Goal: Communication & Community: Answer question/provide support

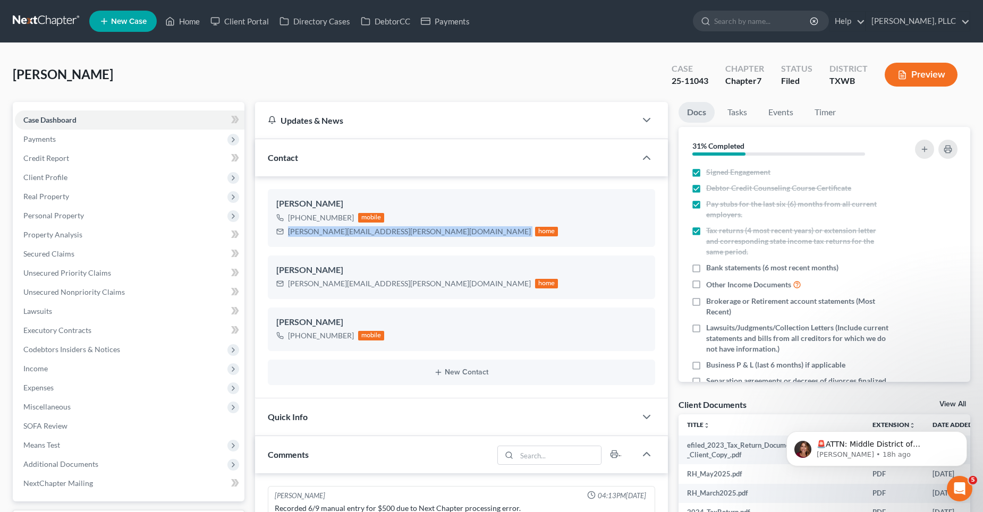
scroll to position [1153, 0]
click at [193, 21] on link "Home" at bounding box center [182, 21] width 45 height 19
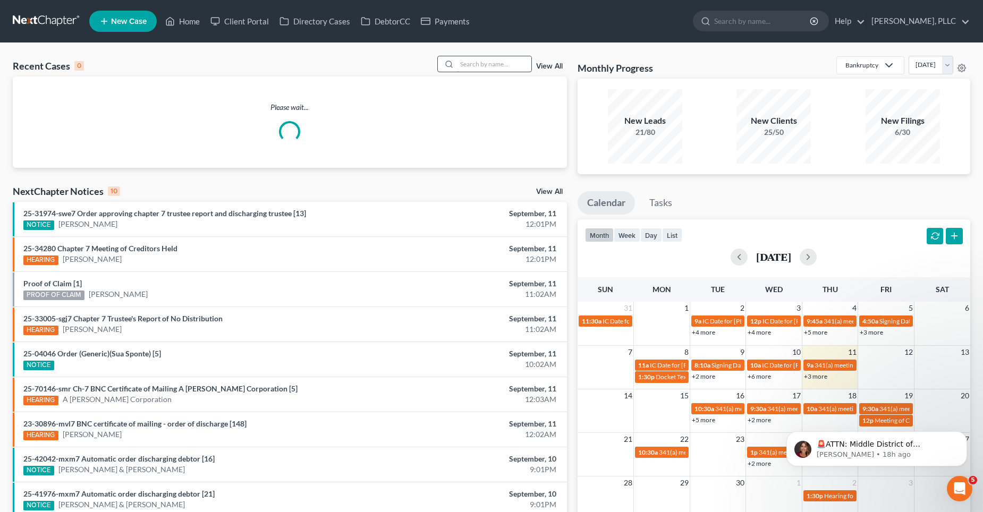
click at [495, 62] on input "search" at bounding box center [494, 63] width 74 height 15
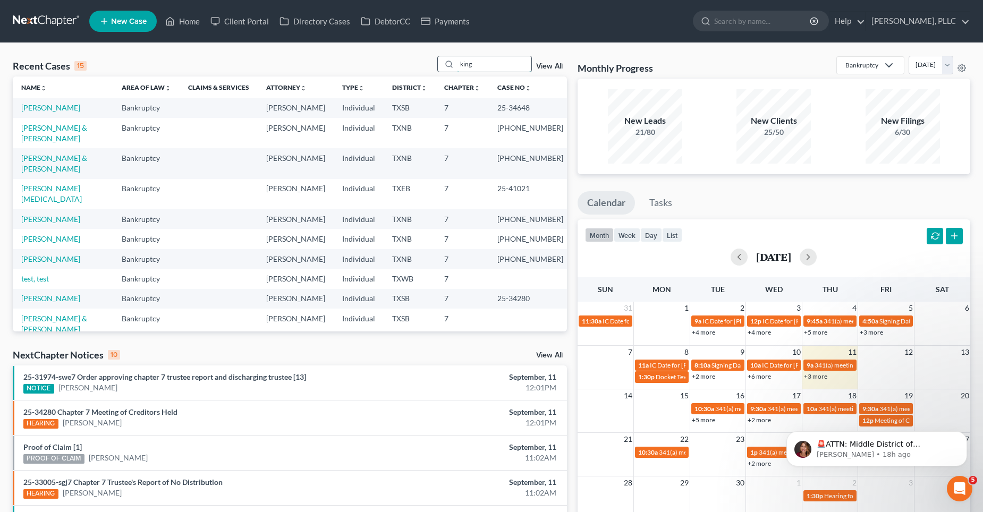
type input "king"
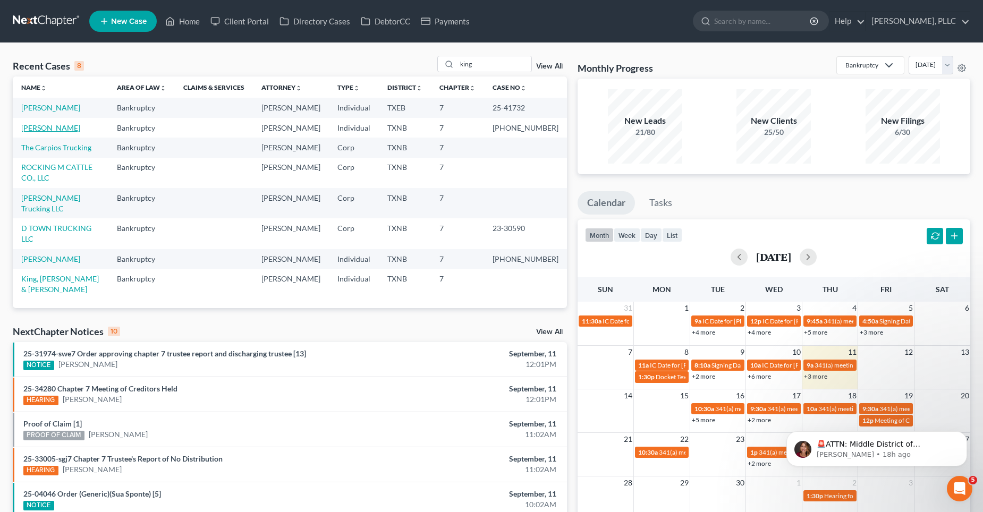
click at [47, 126] on link "[PERSON_NAME]" at bounding box center [50, 127] width 59 height 9
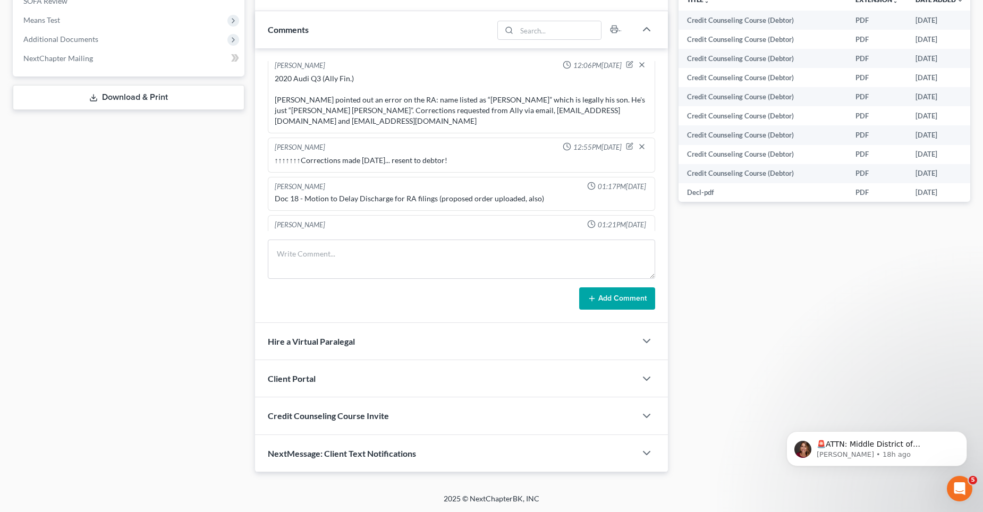
scroll to position [1862, 0]
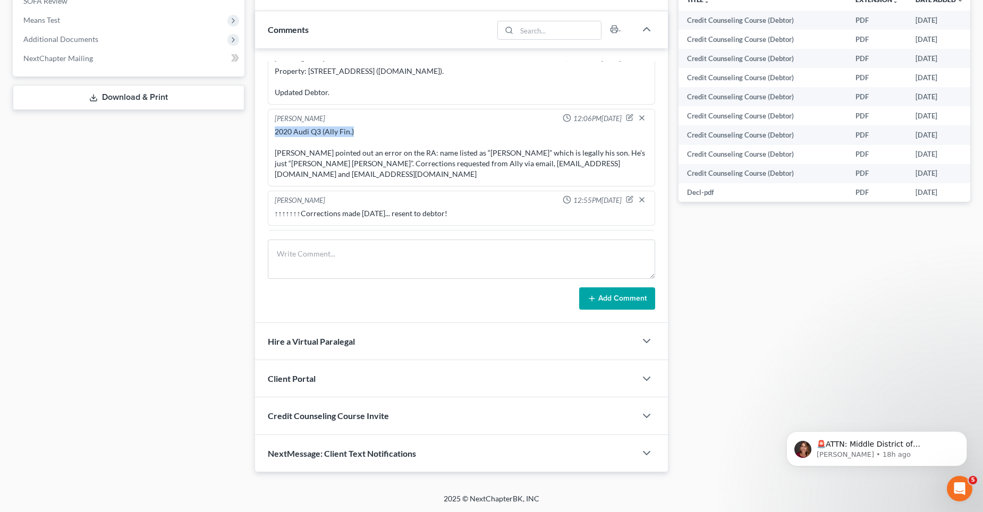
drag, startPoint x: 277, startPoint y: 120, endPoint x: 358, endPoint y: 120, distance: 81.3
click at [358, 124] on div "2020 Audi Q3 (Ally Fin.) [PERSON_NAME] pointed out an error on the RA: name lis…" at bounding box center [462, 152] width 378 height 57
copy div "2020 Audi Q3 (Ally Fin.)"
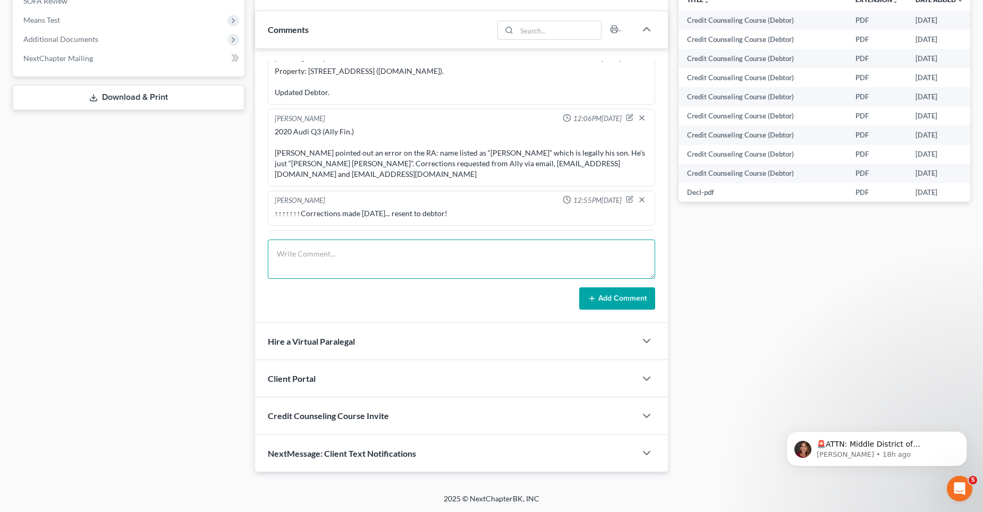
click at [289, 255] on textarea at bounding box center [461, 259] width 387 height 39
paste textarea "2020 Audi Q3 (Ally Fin.)"
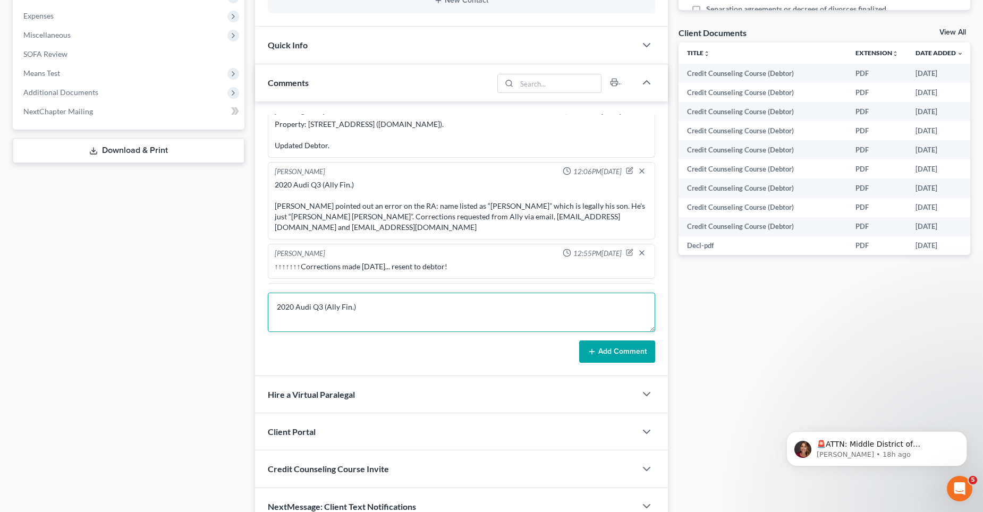
scroll to position [3, 0]
drag, startPoint x: 405, startPoint y: 326, endPoint x: 984, endPoint y: 147, distance: 605.6
click at [405, 326] on textarea "2020 Audi Q3 (Ally Fin.) Emailed RA to Creditor's Rep" at bounding box center [461, 312] width 387 height 39
click at [407, 325] on textarea "2020 Audi Q3 (Ally Fin.) Emailed RA to Creditor's Rep" at bounding box center [461, 312] width 387 height 39
paste textarea "[EMAIL_ADDRESS][DOMAIN_NAME]"
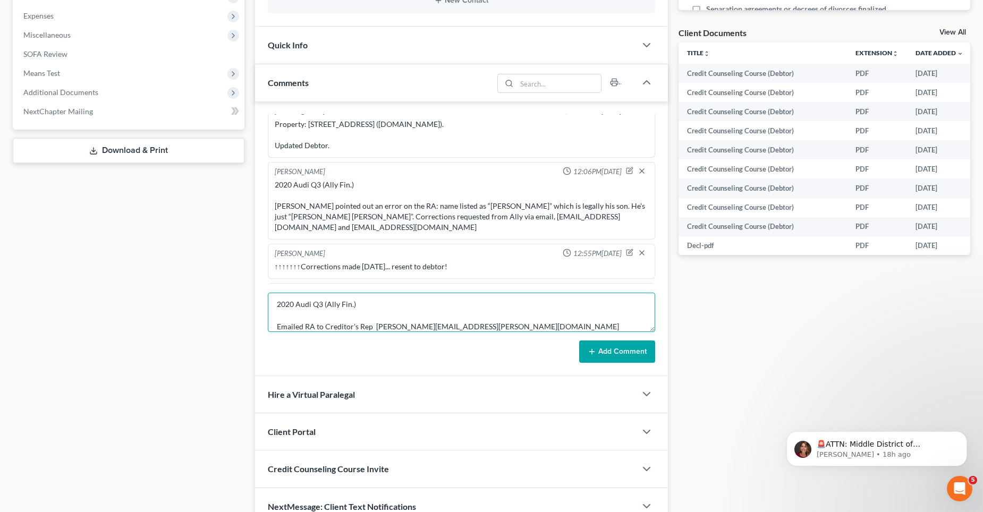
click at [494, 326] on textarea "2020 Audi Q3 (Ally Fin.) Emailed RA to Creditor's Rep [PERSON_NAME][EMAIL_ADDRE…" at bounding box center [461, 312] width 387 height 39
paste textarea "[EMAIL_ADDRESS][DOMAIN_NAME]"
type textarea "2020 Audi Q3 (Ally Fin.) Emailed RA to Creditor's Rep [PERSON_NAME][EMAIL_ADDRE…"
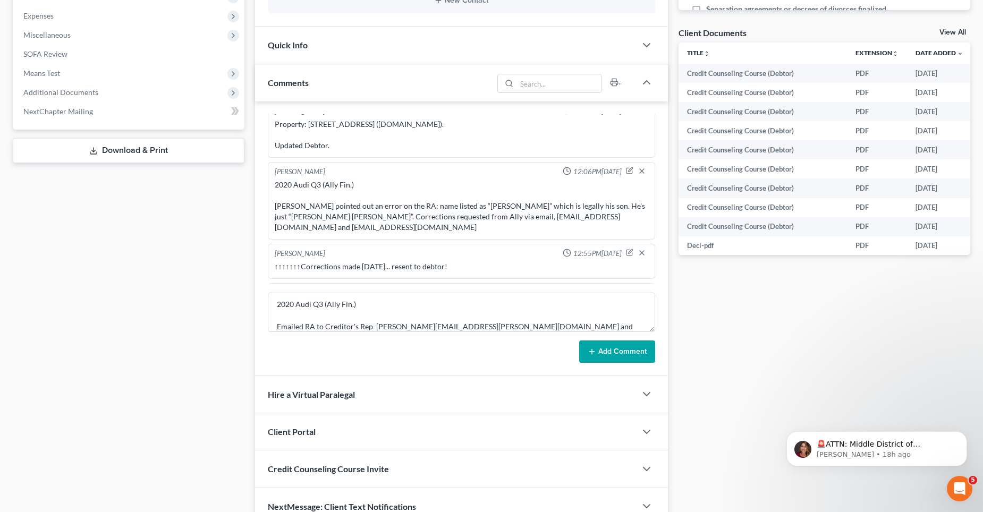
click at [618, 350] on button "Add Comment" at bounding box center [617, 352] width 76 height 22
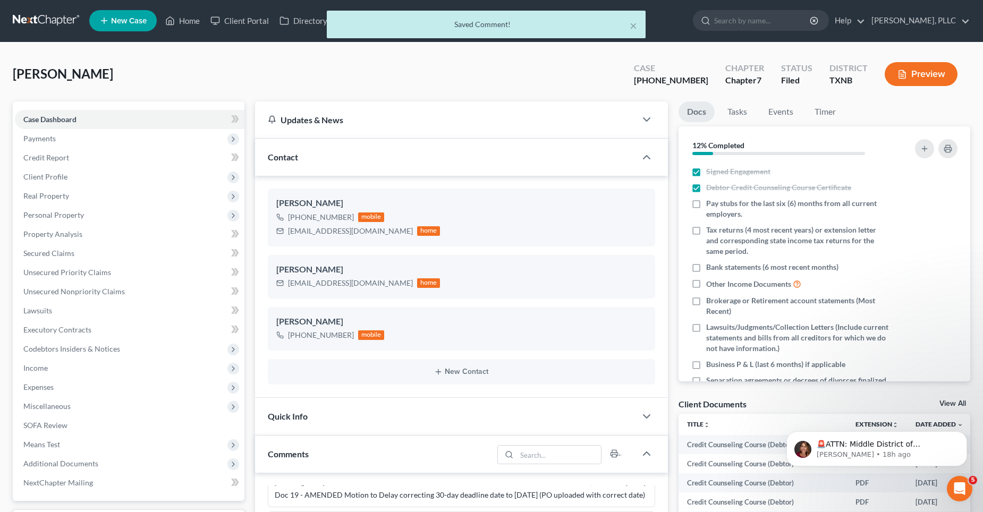
scroll to position [0, 0]
click at [190, 21] on div "× Saved Comment!" at bounding box center [486, 27] width 983 height 33
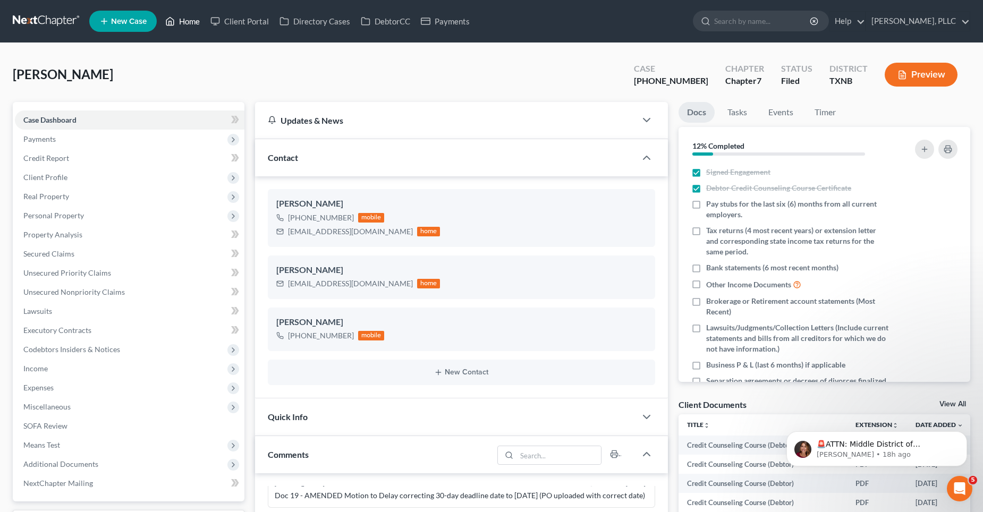
drag, startPoint x: 194, startPoint y: 22, endPoint x: 248, endPoint y: 71, distance: 73.0
click at [194, 21] on link "Home" at bounding box center [182, 21] width 45 height 19
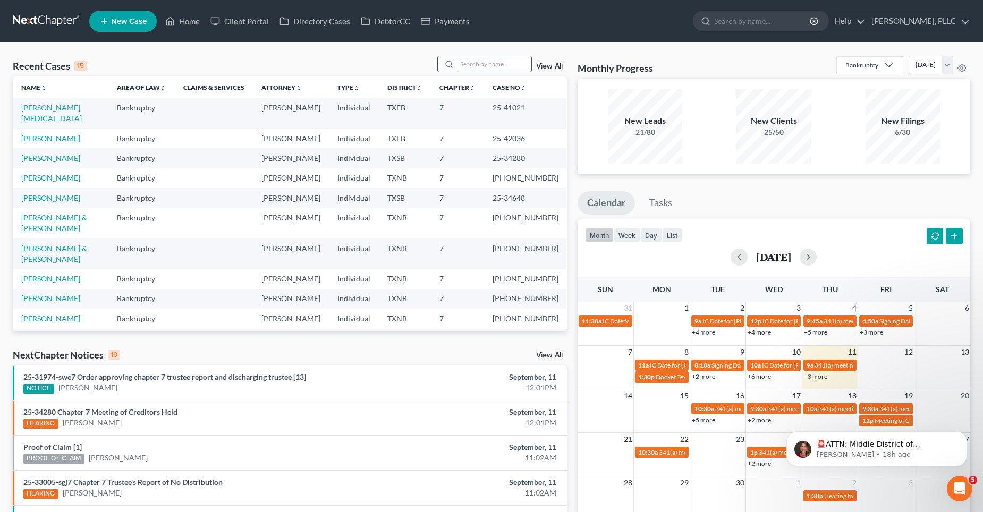
click at [462, 63] on input "search" at bounding box center [494, 63] width 74 height 15
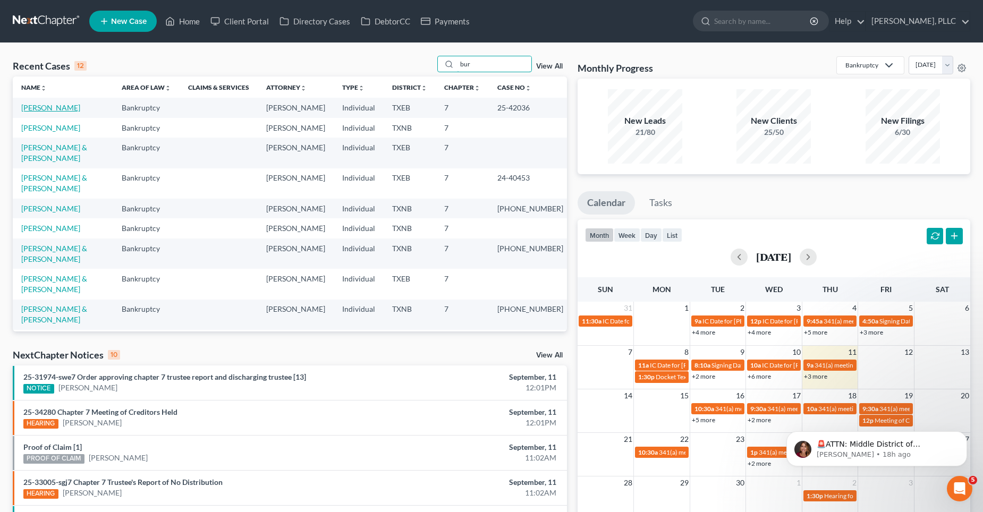
type input "bur"
click at [42, 108] on link "[PERSON_NAME]" at bounding box center [50, 107] width 59 height 9
select select "4"
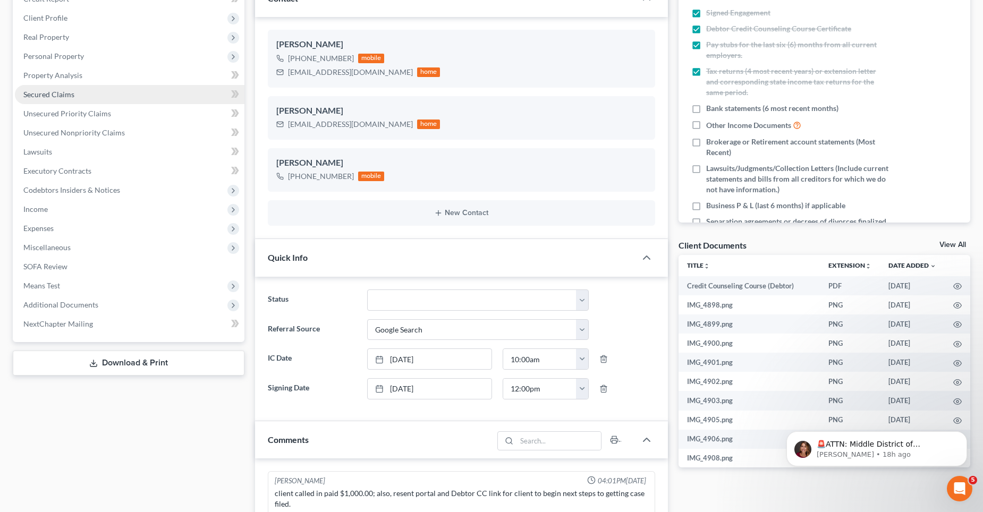
scroll to position [1137, 0]
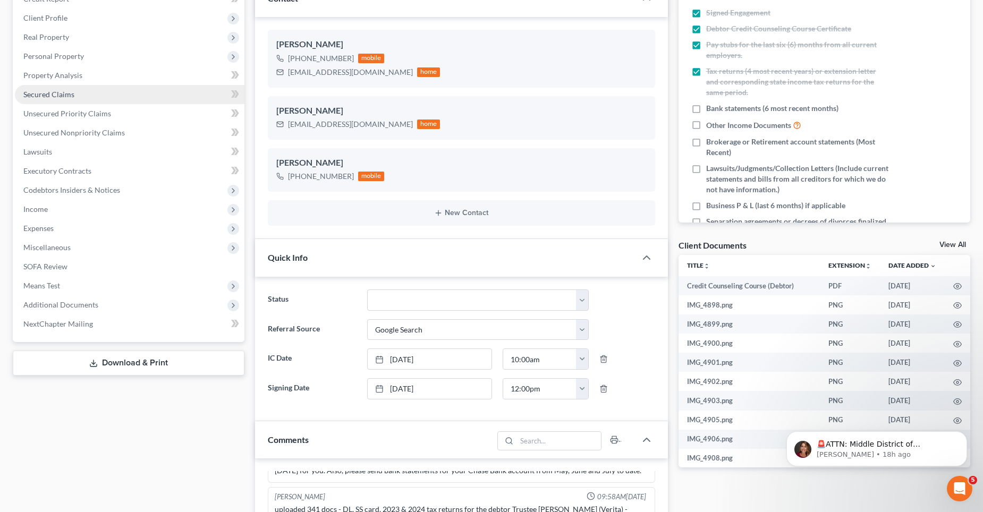
click at [77, 93] on link "Secured Claims" at bounding box center [130, 94] width 230 height 19
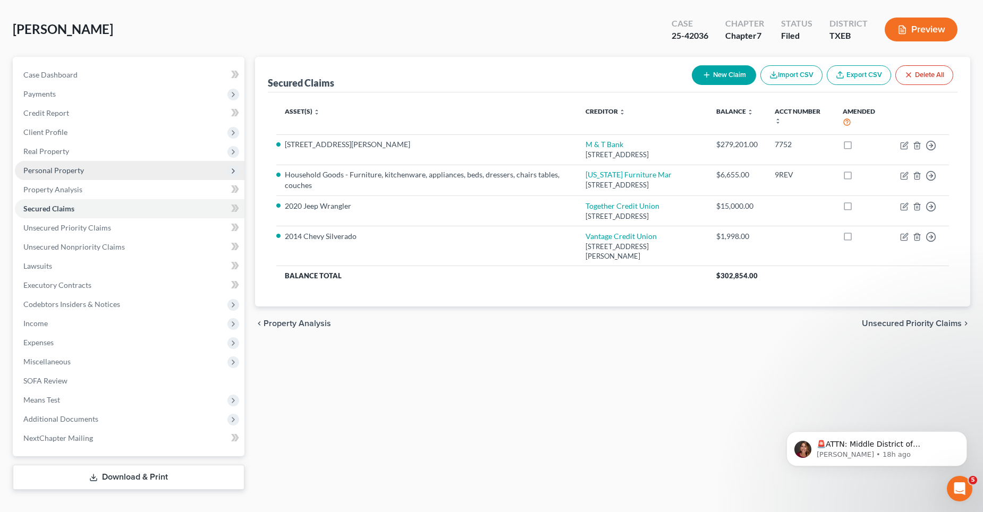
scroll to position [63, 0]
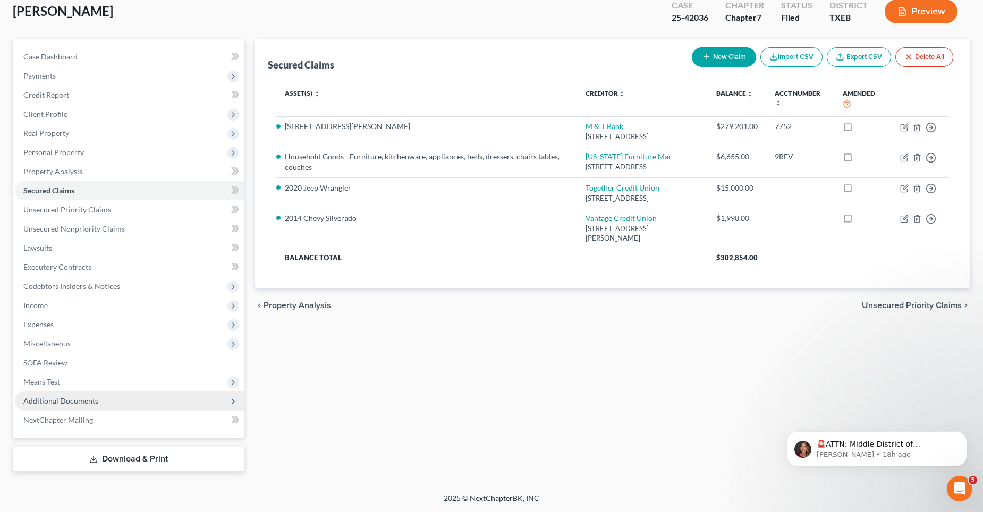
click at [141, 402] on span "Additional Documents" at bounding box center [130, 401] width 230 height 19
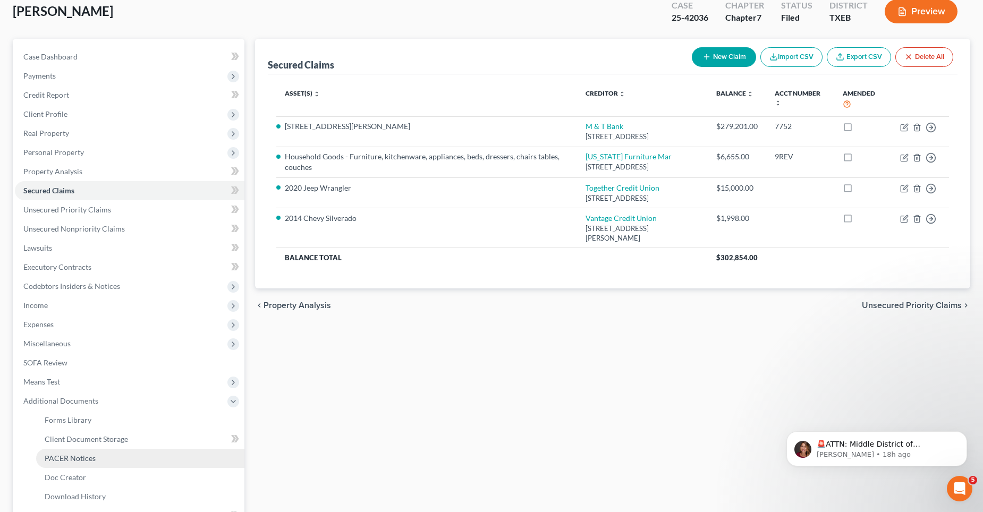
click at [110, 456] on link "PACER Notices" at bounding box center [140, 458] width 208 height 19
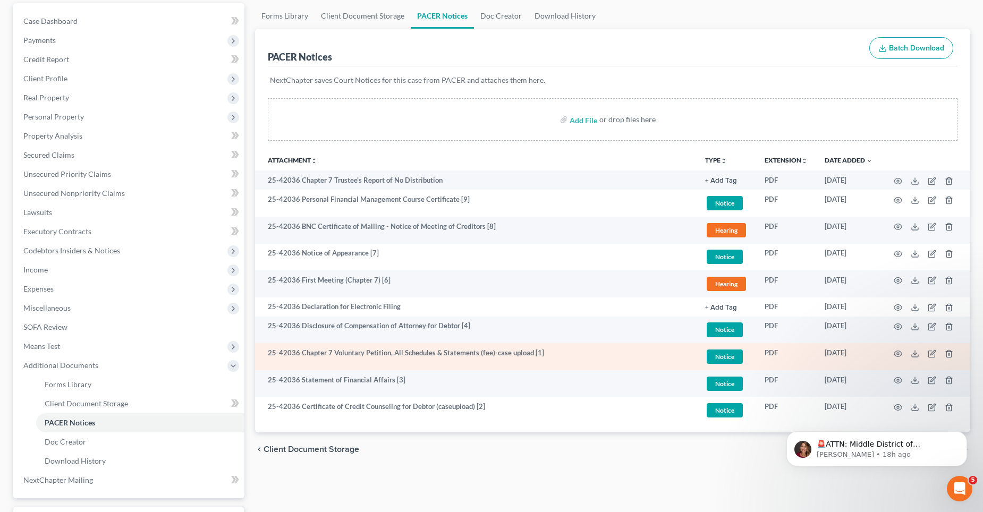
scroll to position [106, 0]
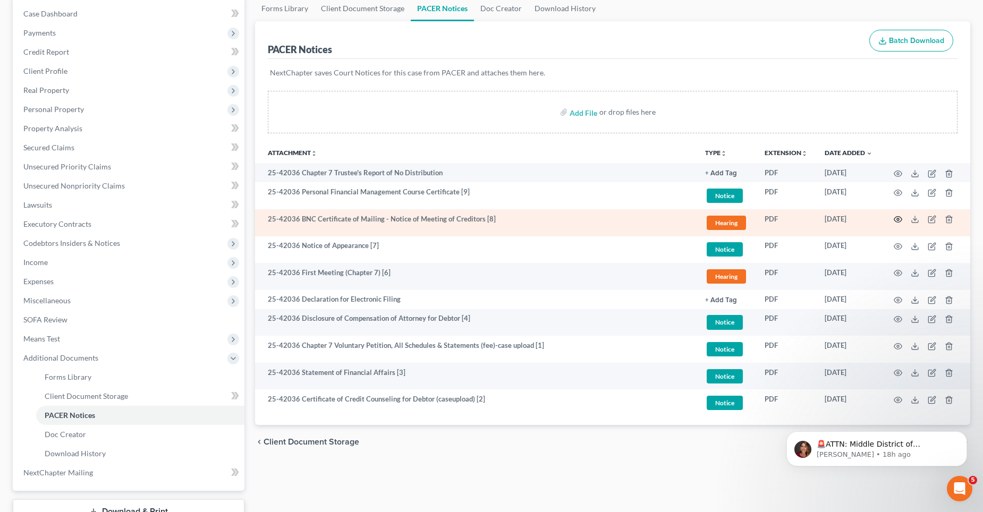
click at [897, 217] on icon "button" at bounding box center [898, 220] width 8 height 6
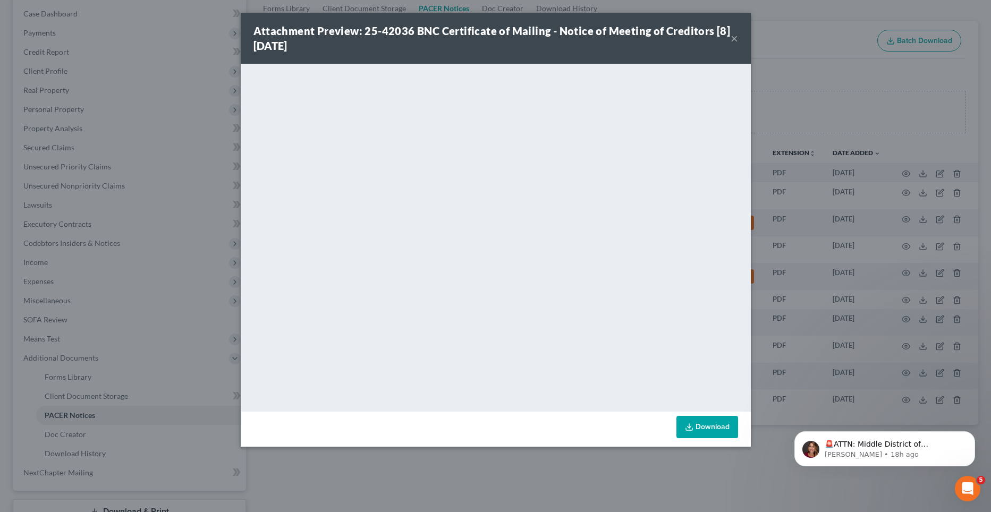
drag, startPoint x: 733, startPoint y: 35, endPoint x: 724, endPoint y: 63, distance: 30.1
click at [733, 34] on button "×" at bounding box center [734, 38] width 7 height 13
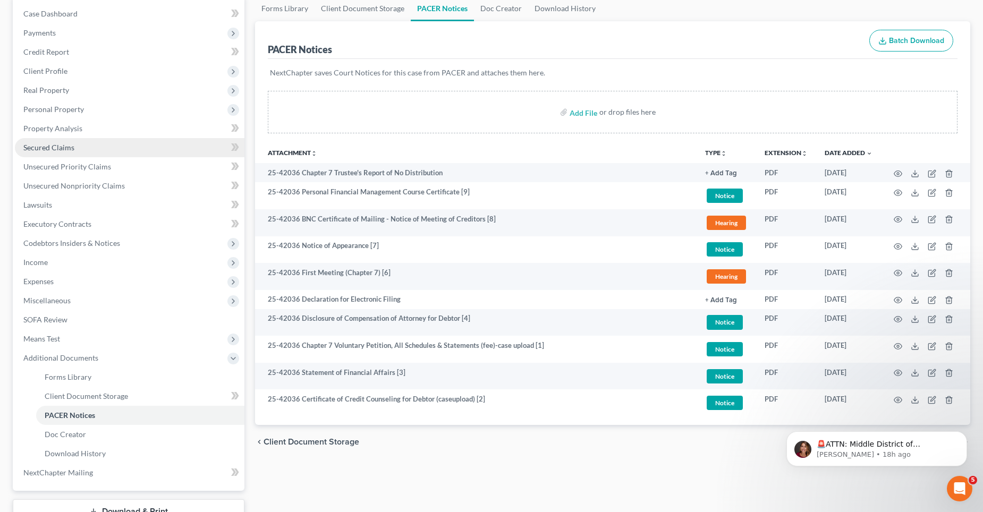
click at [59, 145] on span "Secured Claims" at bounding box center [48, 147] width 51 height 9
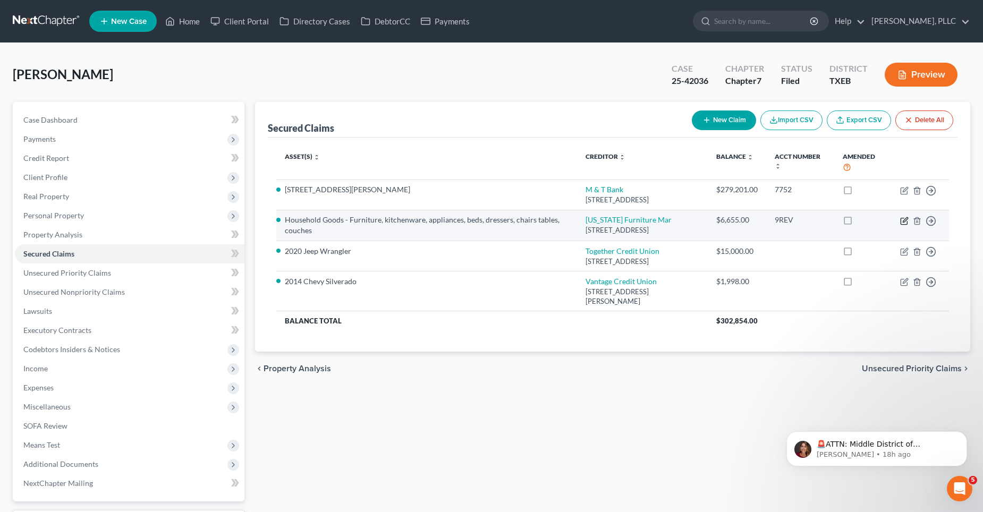
click at [905, 221] on icon "button" at bounding box center [904, 221] width 9 height 9
select select "30"
select select "2"
select select "0"
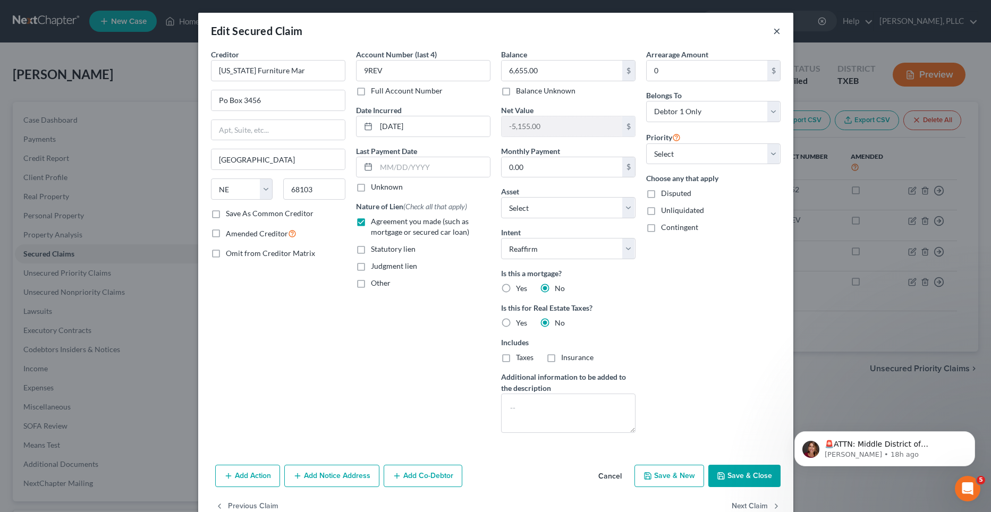
click at [773, 32] on button "×" at bounding box center [776, 30] width 7 height 13
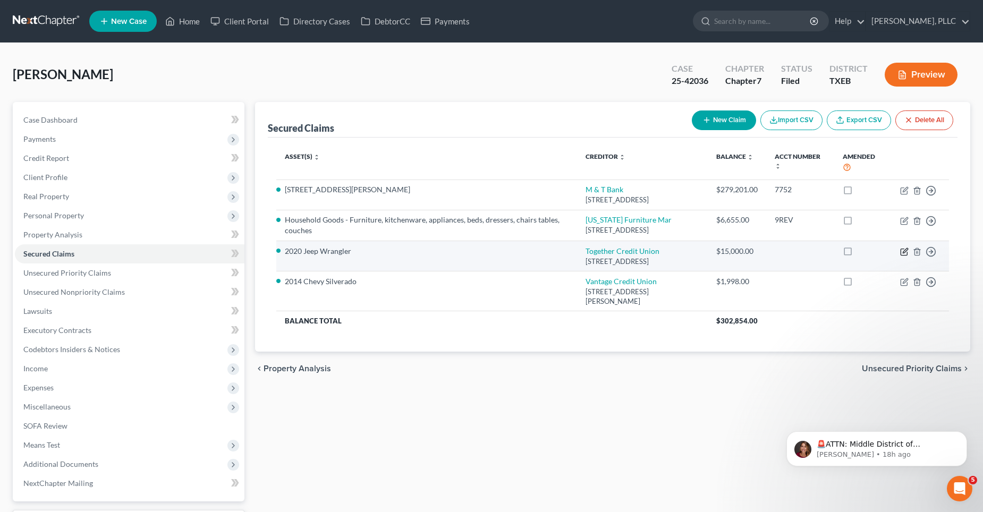
click at [907, 250] on icon "button" at bounding box center [904, 252] width 9 height 9
select select "45"
select select "10"
select select "2"
select select "1"
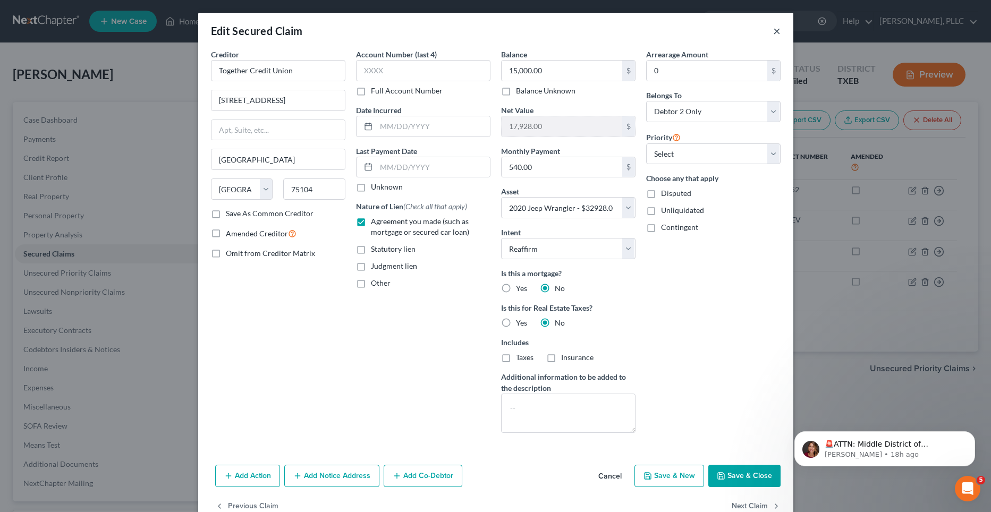
click at [773, 31] on button "×" at bounding box center [776, 30] width 7 height 13
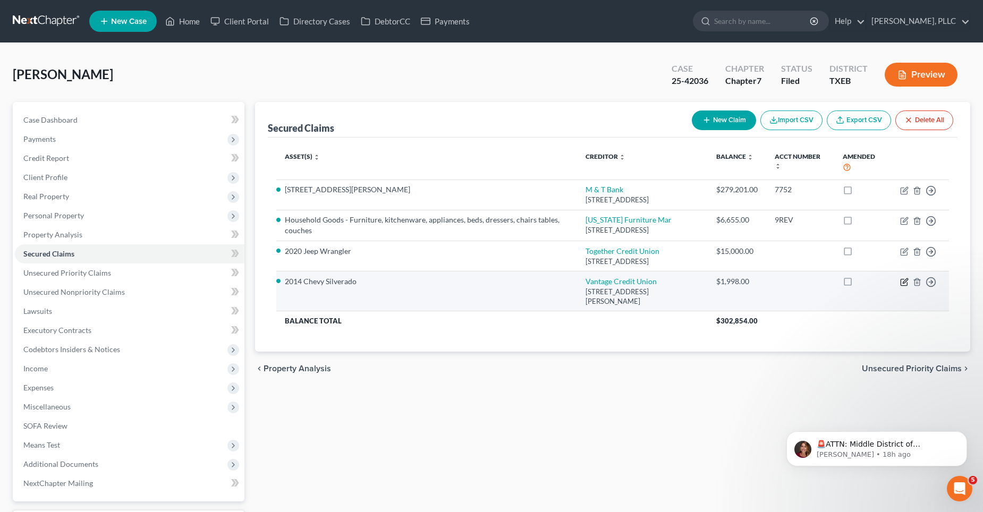
click at [904, 283] on icon "button" at bounding box center [905, 280] width 5 height 5
select select "26"
select select "7"
select select "2"
select select "0"
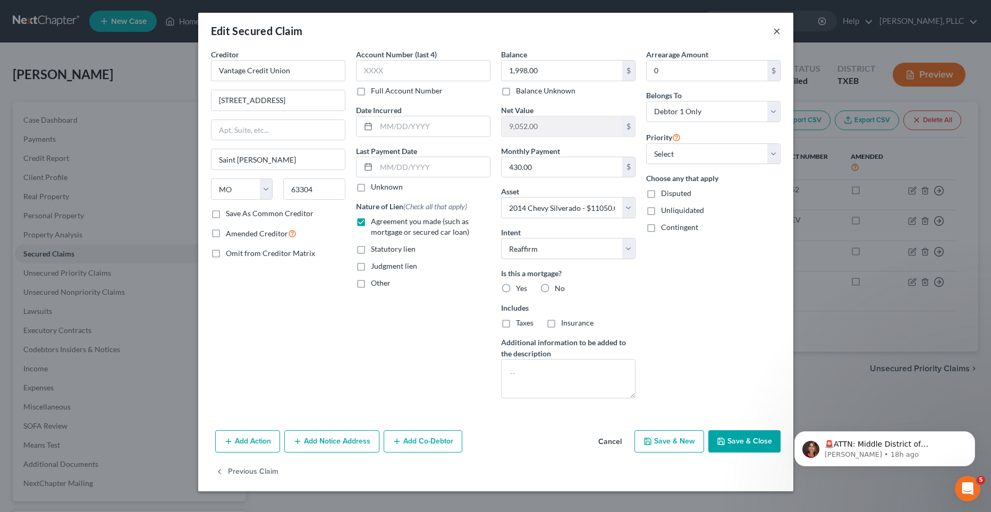
click at [777, 28] on button "×" at bounding box center [776, 30] width 7 height 13
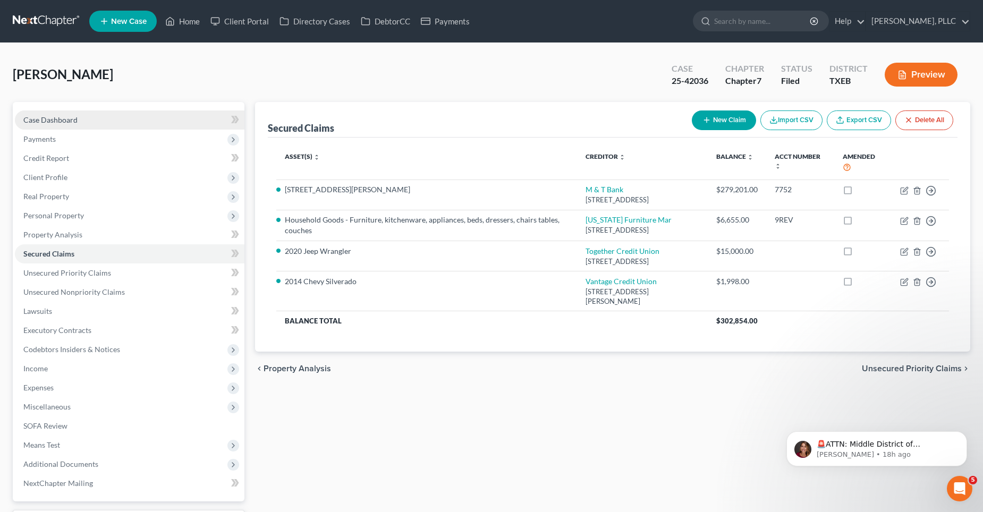
click at [74, 116] on span "Case Dashboard" at bounding box center [50, 119] width 54 height 9
select select "4"
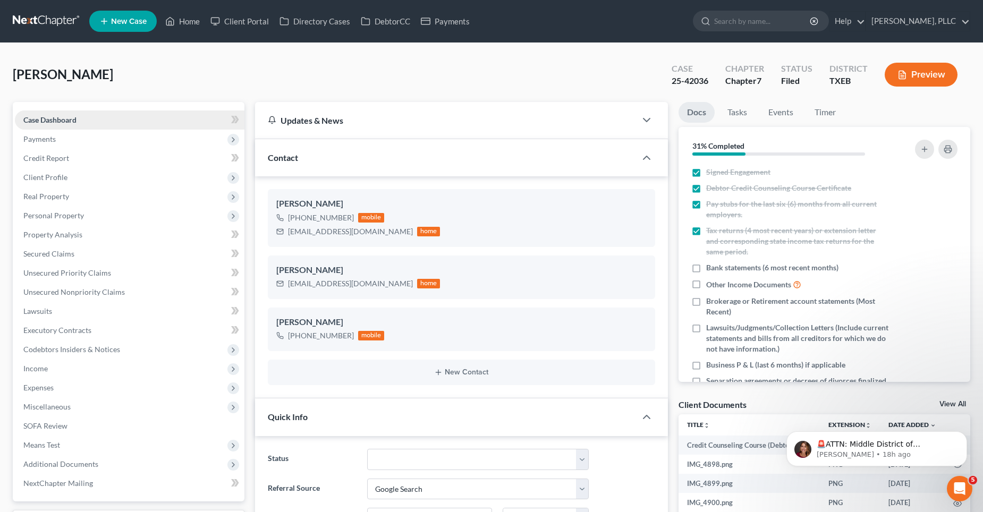
click at [71, 120] on span "Case Dashboard" at bounding box center [49, 119] width 53 height 9
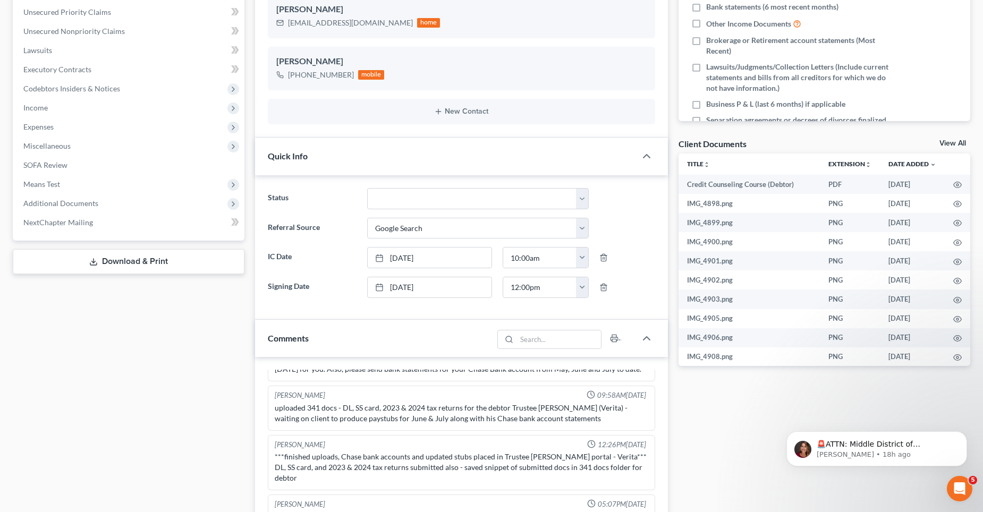
scroll to position [159, 0]
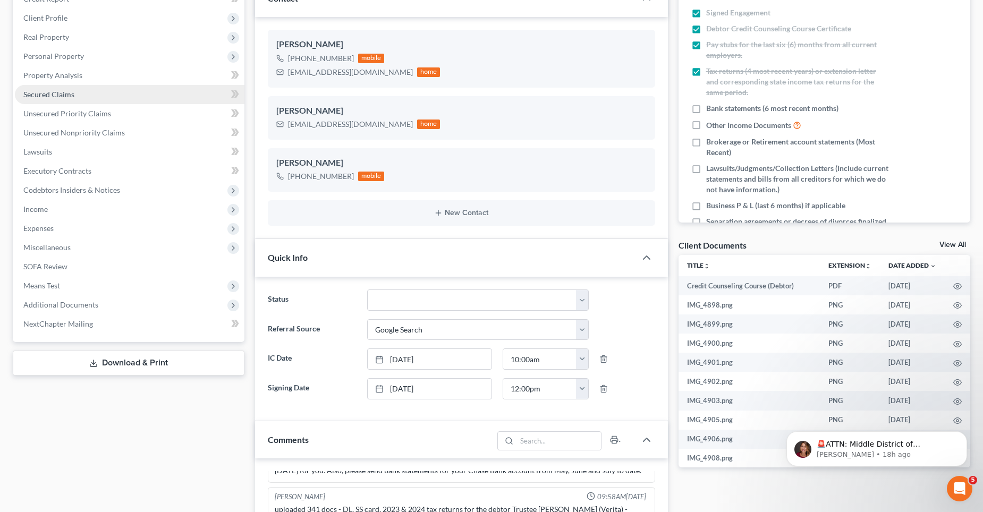
click at [84, 99] on link "Secured Claims" at bounding box center [130, 94] width 230 height 19
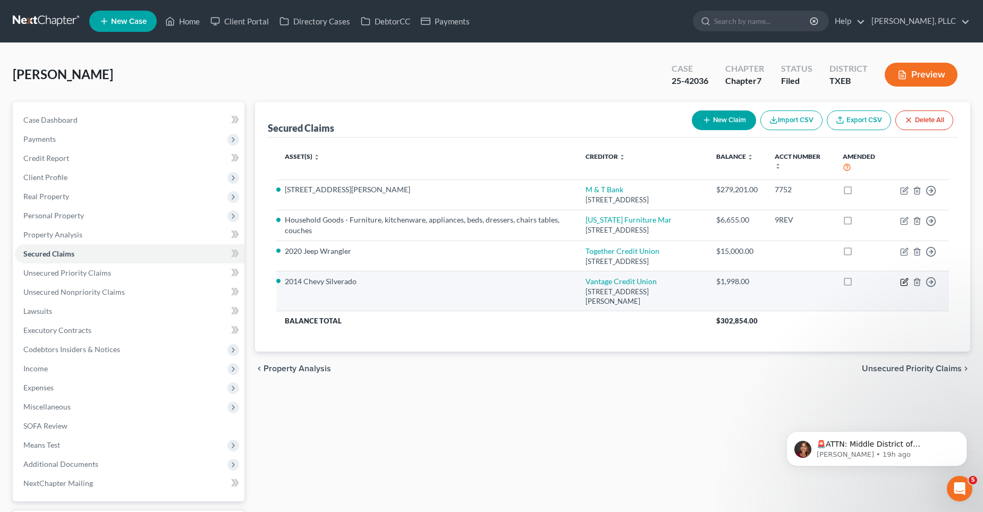
click at [902, 282] on icon "button" at bounding box center [904, 282] width 9 height 9
select select "26"
select select "7"
select select "2"
select select "0"
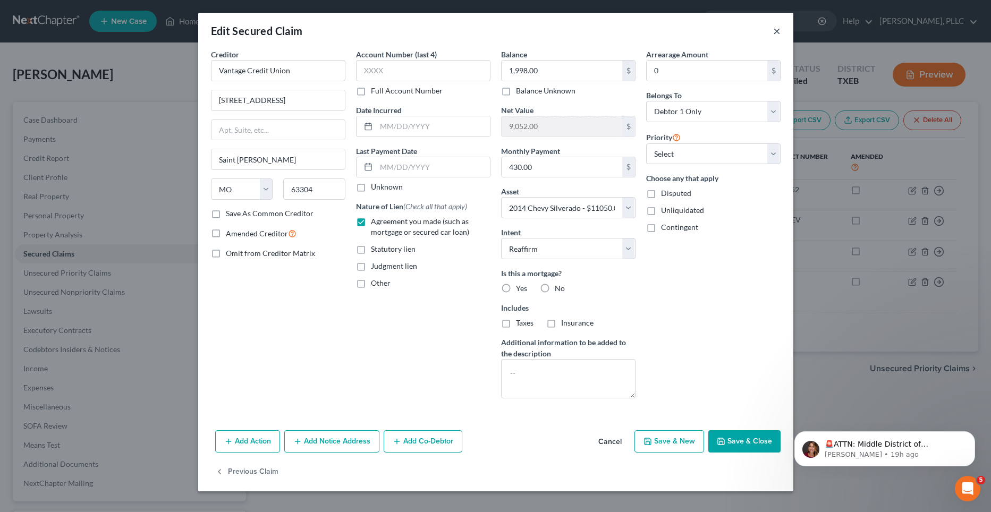
click at [776, 31] on button "×" at bounding box center [776, 30] width 7 height 13
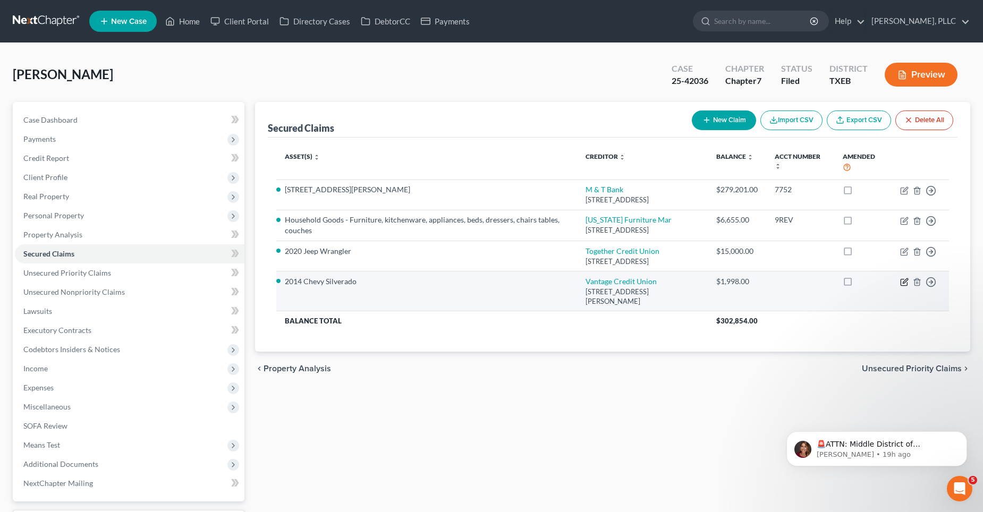
click at [903, 283] on icon "button" at bounding box center [905, 280] width 5 height 5
select select "26"
select select "7"
select select "2"
select select "0"
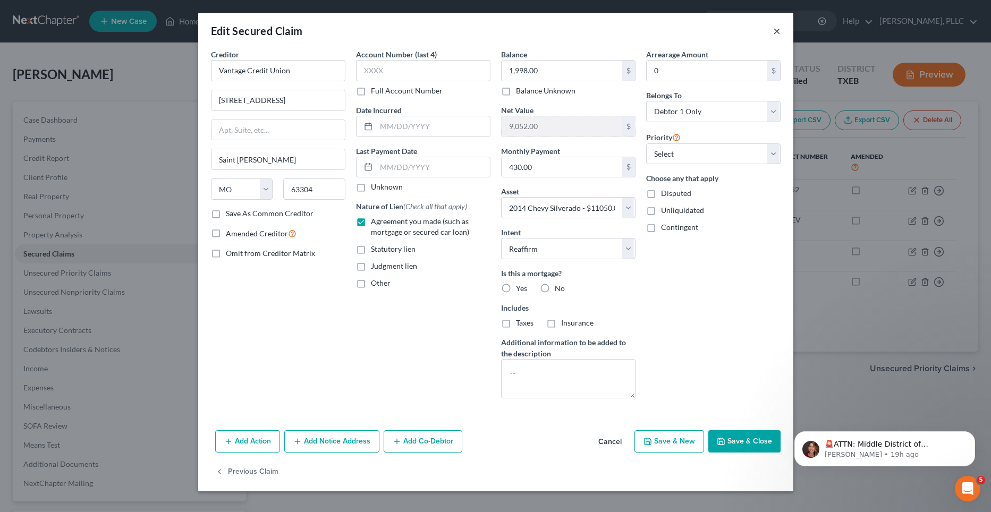
click at [775, 32] on button "×" at bounding box center [776, 30] width 7 height 13
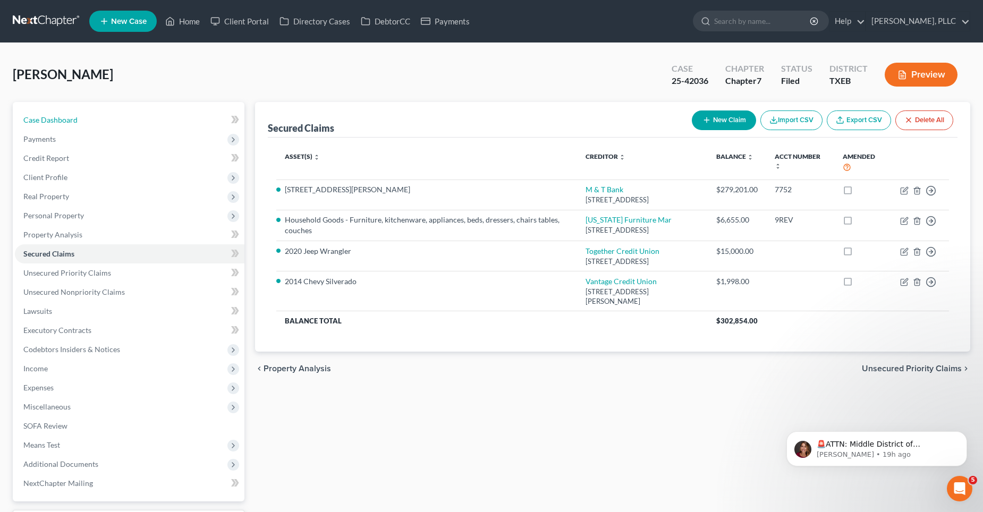
drag, startPoint x: 52, startPoint y: 119, endPoint x: 289, endPoint y: 101, distance: 237.2
click at [52, 119] on span "Case Dashboard" at bounding box center [50, 119] width 54 height 9
select select "4"
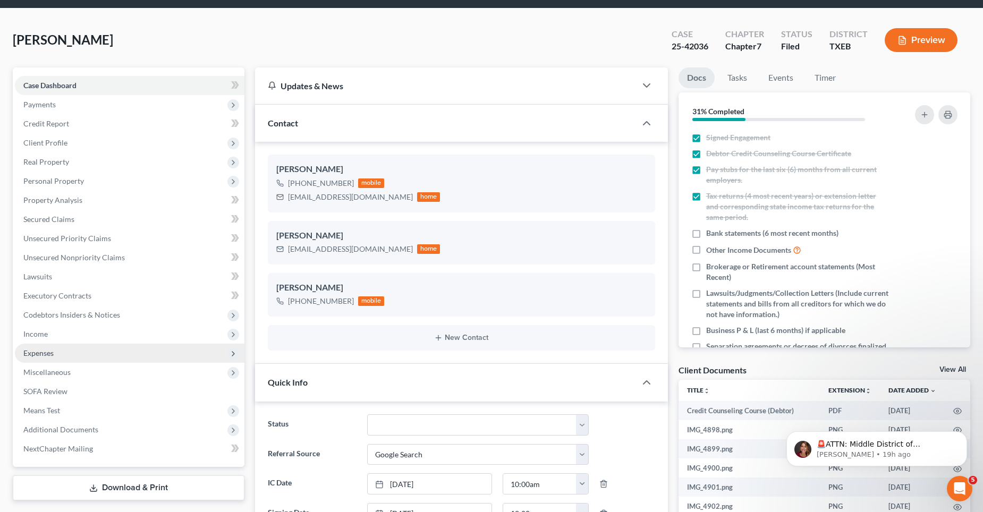
scroll to position [53, 0]
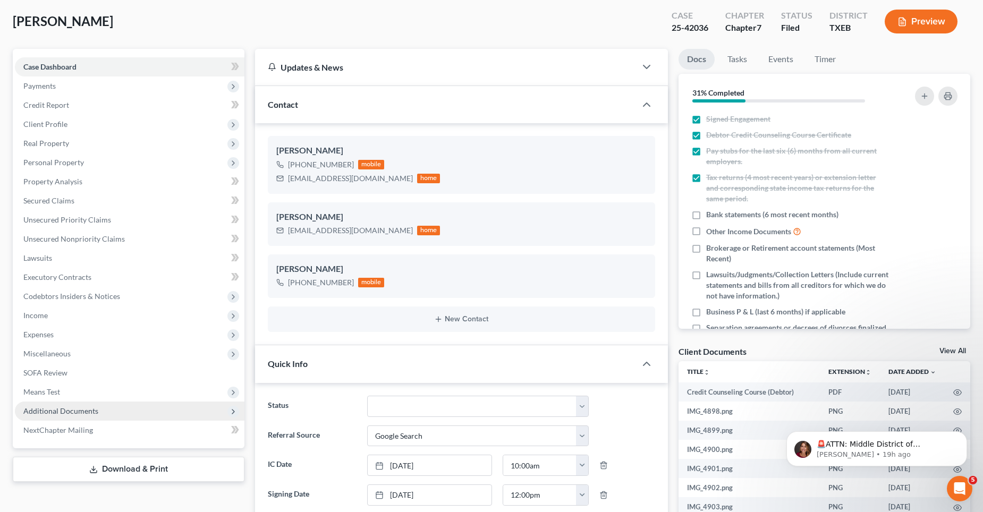
click at [53, 409] on span "Additional Documents" at bounding box center [60, 411] width 75 height 9
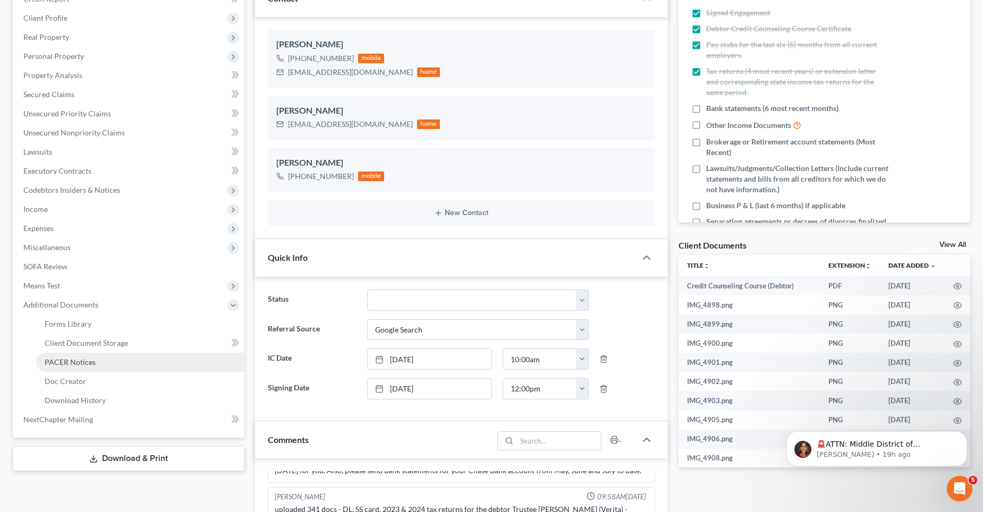
click at [81, 358] on span "PACER Notices" at bounding box center [70, 362] width 51 height 9
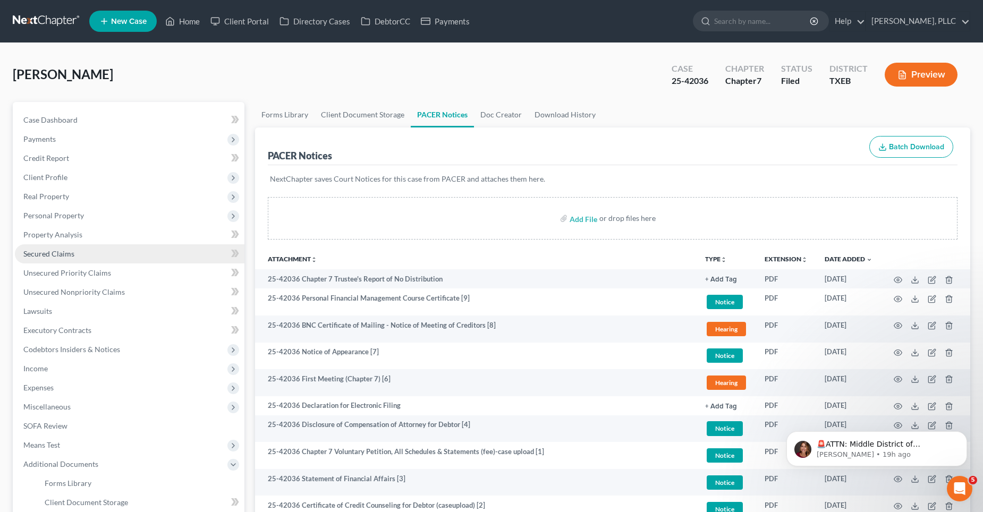
click at [72, 251] on span "Secured Claims" at bounding box center [48, 253] width 51 height 9
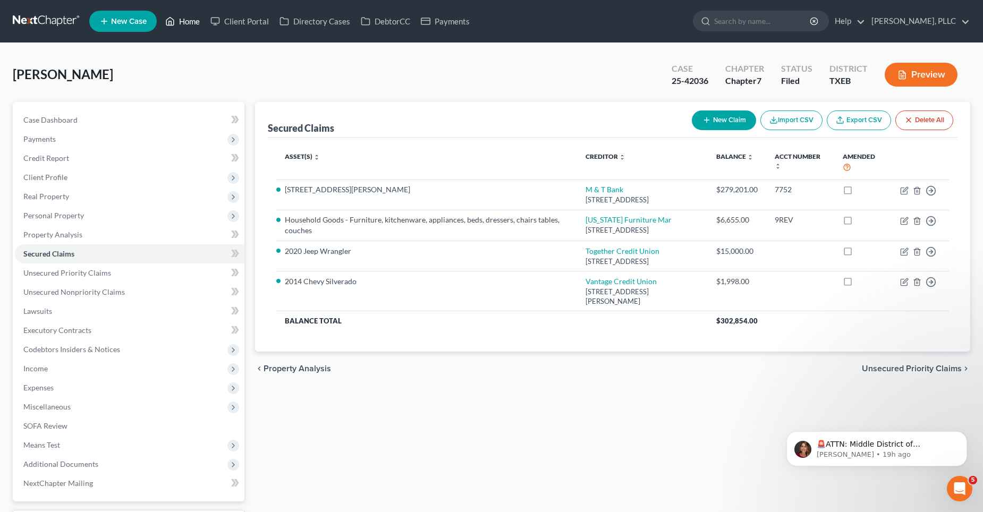
click at [185, 22] on link "Home" at bounding box center [182, 21] width 45 height 19
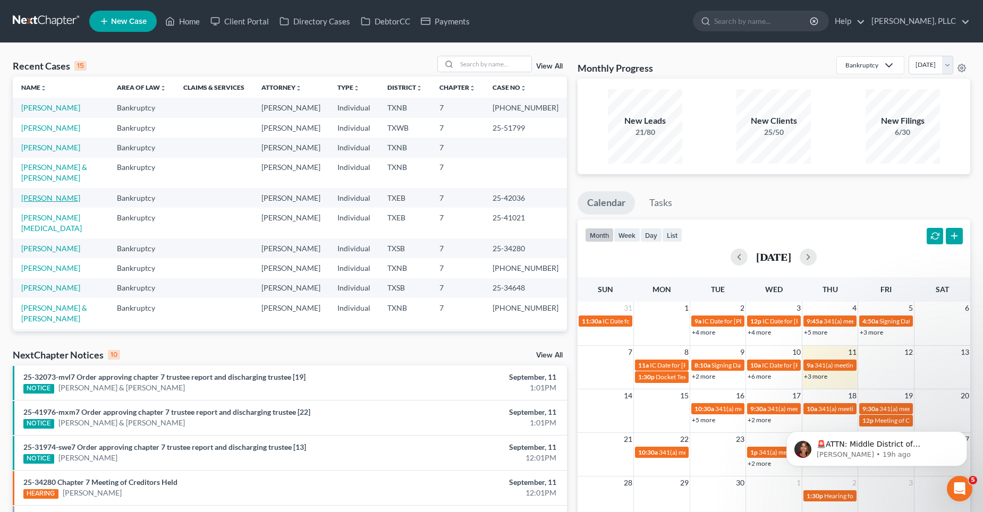
click at [65, 193] on link "[PERSON_NAME]" at bounding box center [50, 197] width 59 height 9
select select "4"
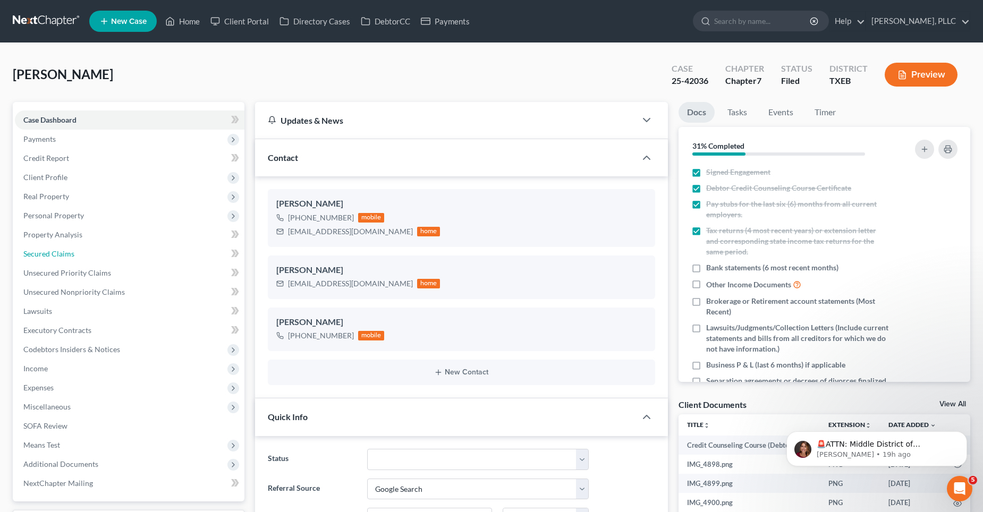
drag, startPoint x: 62, startPoint y: 257, endPoint x: 265, endPoint y: 241, distance: 203.7
click at [63, 257] on span "Secured Claims" at bounding box center [48, 253] width 51 height 9
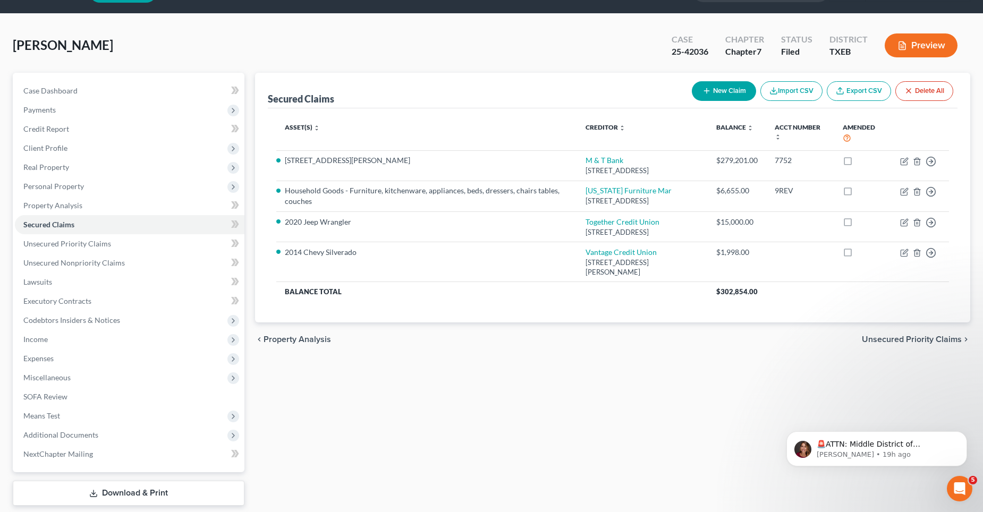
scroll to position [53, 0]
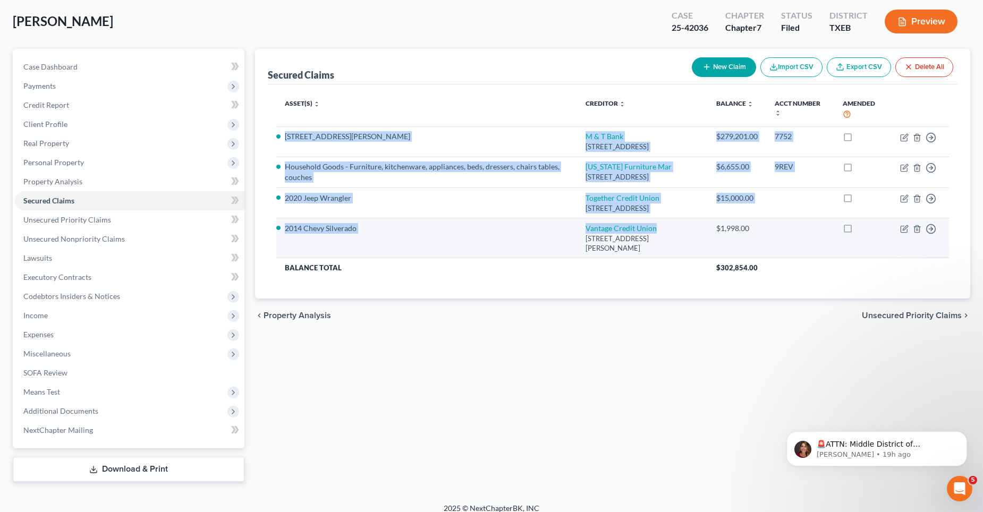
drag, startPoint x: 284, startPoint y: 137, endPoint x: 638, endPoint y: 224, distance: 364.4
click at [638, 224] on tbody "[STREET_ADDRESS][PERSON_NAME] $279,201.00 7752 Move to E Move to F Move to G Mo…" at bounding box center [612, 201] width 673 height 151
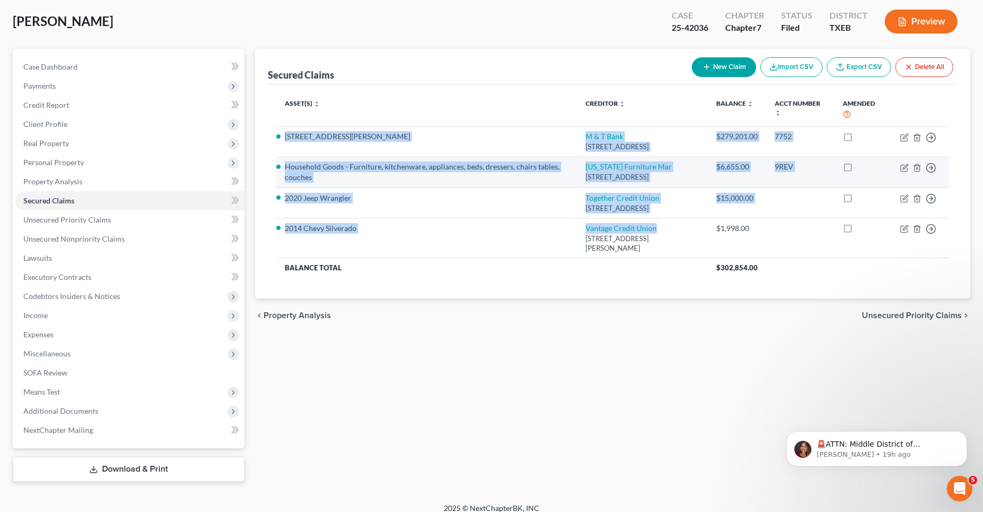
copy tbody "[STREET_ADDRESS][PERSON_NAME] $279,201.00 7752 Move to E Move to F Move to G Mo…"
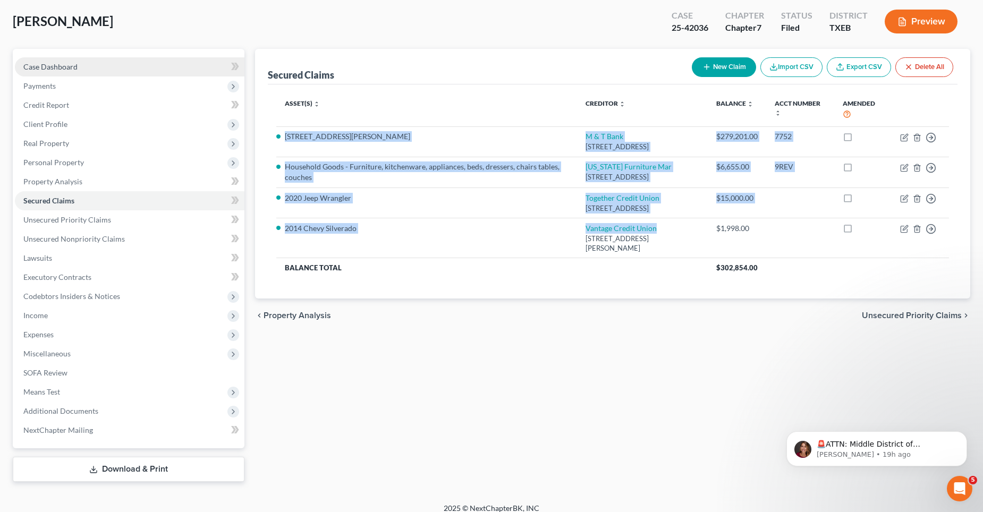
click at [47, 67] on span "Case Dashboard" at bounding box center [50, 66] width 54 height 9
select select "4"
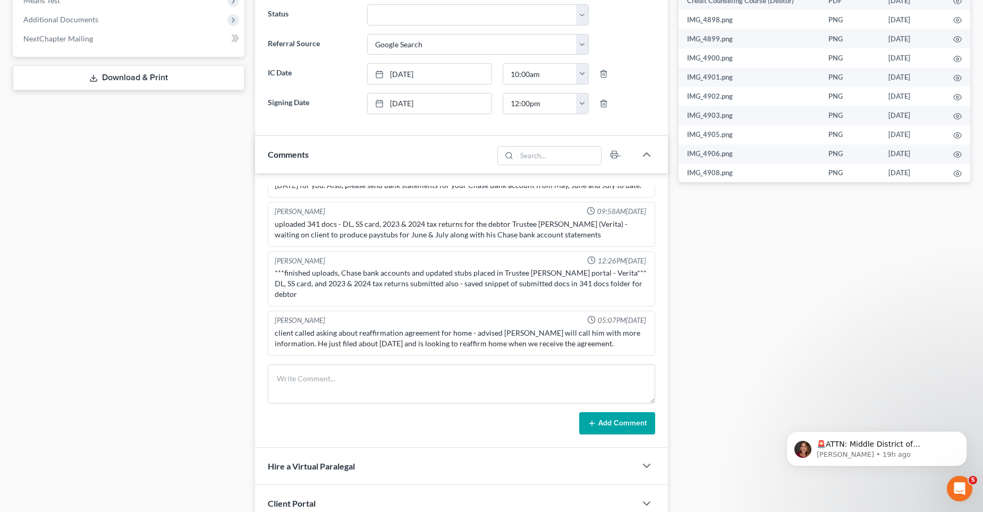
scroll to position [524, 0]
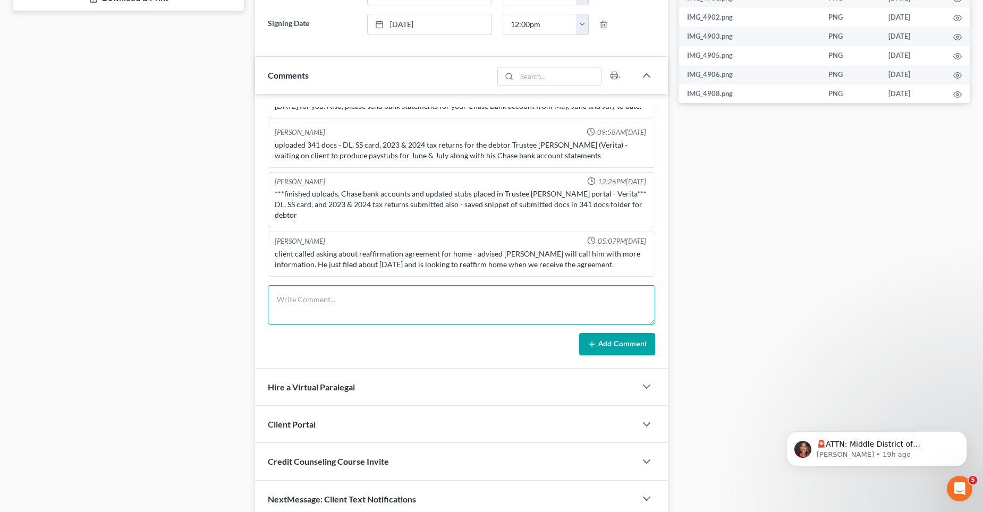
click at [331, 299] on textarea at bounding box center [461, 304] width 387 height 39
paste textarea "[STREET_ADDRESS][PERSON_NAME] $279,201.00 7752 Household Goods - Furniture, kit…"
click at [353, 298] on textarea "[STREET_ADDRESS][PERSON_NAME] $279,201.00 7752 Household Goods - Furniture, kit…" at bounding box center [461, 304] width 387 height 39
click at [277, 298] on textarea "[STREET_ADDRESS][PERSON_NAME] (M & T Bank) NFM-Household Goods; 2020 Jeep Wrang…" at bounding box center [461, 304] width 387 height 39
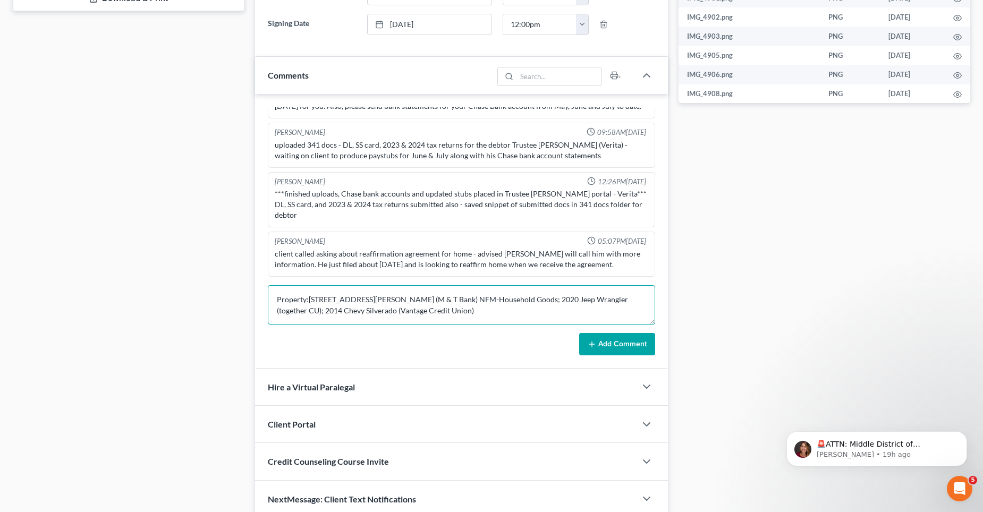
click at [421, 295] on textarea "Property:[STREET_ADDRESS][PERSON_NAME] (M & T Bank) NFM-Household Goods; 2020 J…" at bounding box center [461, 304] width 387 height 39
click at [402, 308] on textarea "Property:[STREET_ADDRESS][PERSON_NAME] (M & T Bank); NFM-Household Goods; 2020 …" at bounding box center [461, 304] width 387 height 39
click at [413, 307] on textarea "Property:[STREET_ADDRESS][PERSON_NAME] (M & T Bank); NFM-Household Goods; 2020 …" at bounding box center [461, 304] width 387 height 39
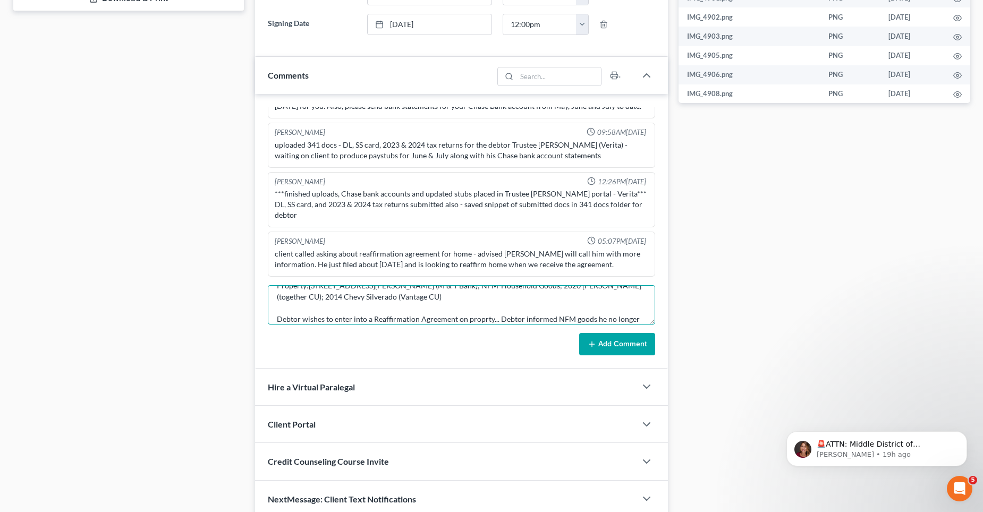
scroll to position [25, 0]
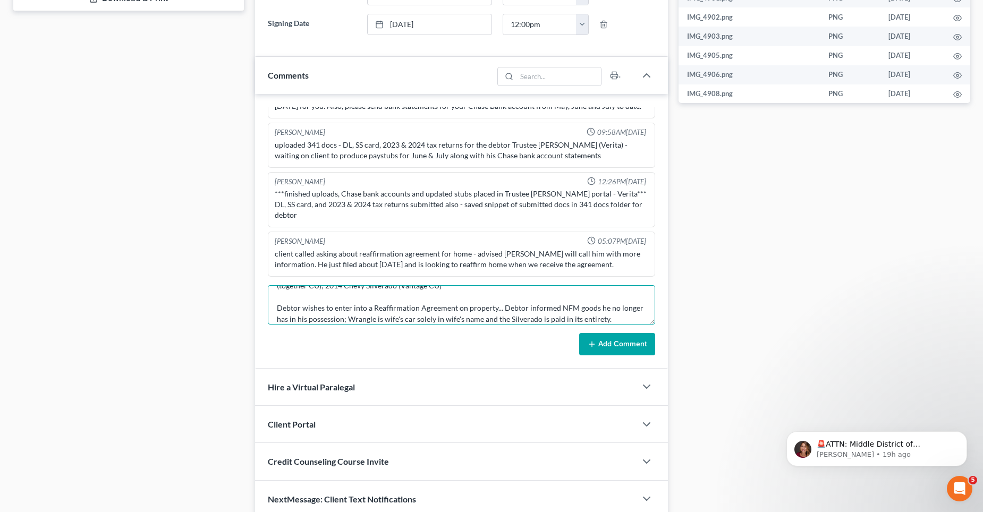
click at [496, 309] on textarea "Property:[STREET_ADDRESS][PERSON_NAME] (M & T Bank); NFM-Household Goods; 2020 …" at bounding box center [461, 304] width 387 height 39
click at [587, 307] on textarea "Property:[STREET_ADDRESS][PERSON_NAME] (M & T Bank); NFM-Household Goods; 2020 …" at bounding box center [461, 304] width 387 height 39
drag, startPoint x: 307, startPoint y: 316, endPoint x: 318, endPoint y: 313, distance: 11.1
click at [308, 316] on textarea "Property:[STREET_ADDRESS][PERSON_NAME] (M & T Bank); NFM-Household Goods; 2020 …" at bounding box center [461, 304] width 387 height 39
click at [342, 317] on textarea "Property:[STREET_ADDRESS][PERSON_NAME] (M & T Bank); NFM-Household Goods; 2020 …" at bounding box center [461, 304] width 387 height 39
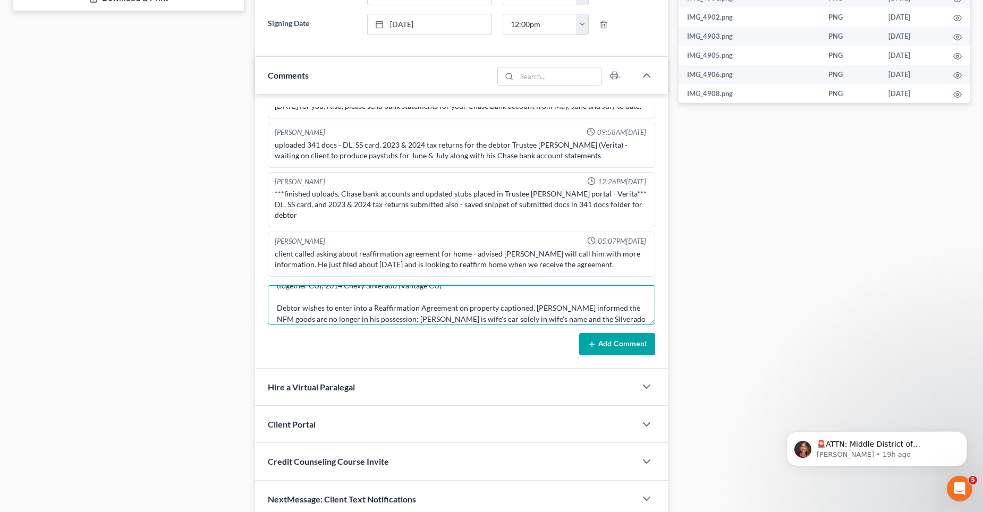
click at [426, 318] on textarea "Property:[STREET_ADDRESS][PERSON_NAME] (M & T Bank); NFM-Household Goods; 2020 …" at bounding box center [461, 304] width 387 height 39
drag, startPoint x: 533, startPoint y: 317, endPoint x: 544, endPoint y: 318, distance: 11.2
click at [533, 316] on textarea "Property:[STREET_ADDRESS][PERSON_NAME] (M & T Bank); NFM-Household Goods; 2020 …" at bounding box center [461, 304] width 387 height 39
click at [616, 316] on textarea "Property:[STREET_ADDRESS][PERSON_NAME] (M & T Bank); NFM-Household Goods; 2020 …" at bounding box center [461, 304] width 387 height 39
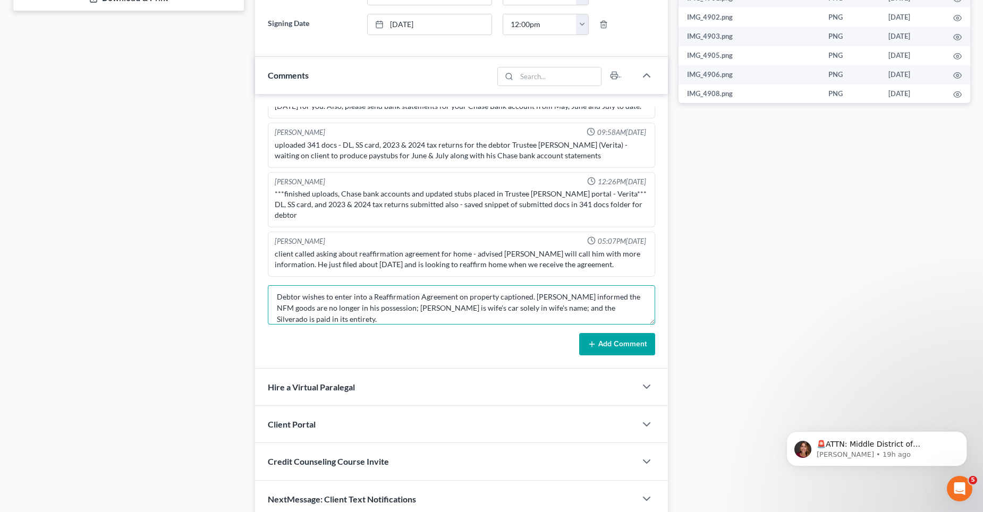
type textarea "Property:[STREET_ADDRESS][PERSON_NAME] (M & T Bank); NFM-Household Goods; 2020 …"
click at [633, 342] on button "Add Comment" at bounding box center [617, 344] width 76 height 22
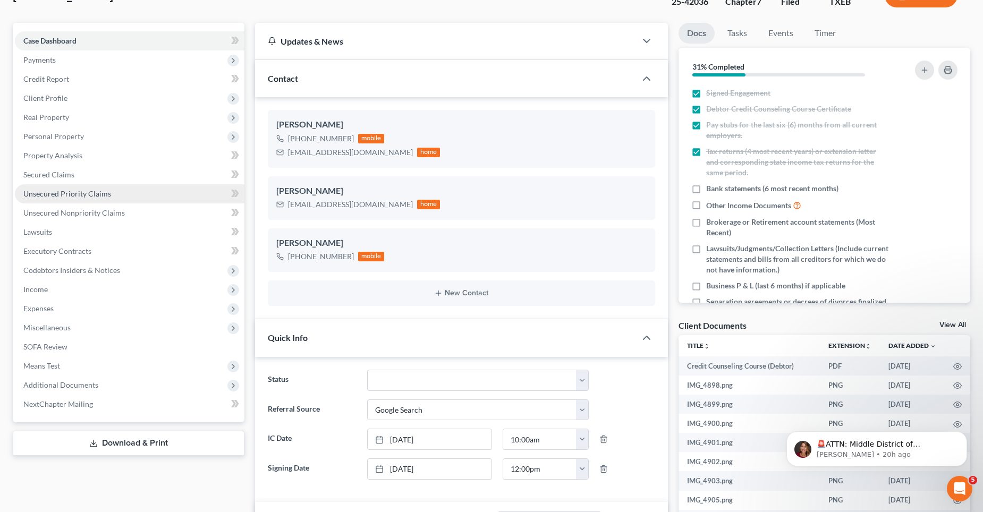
scroll to position [0, 0]
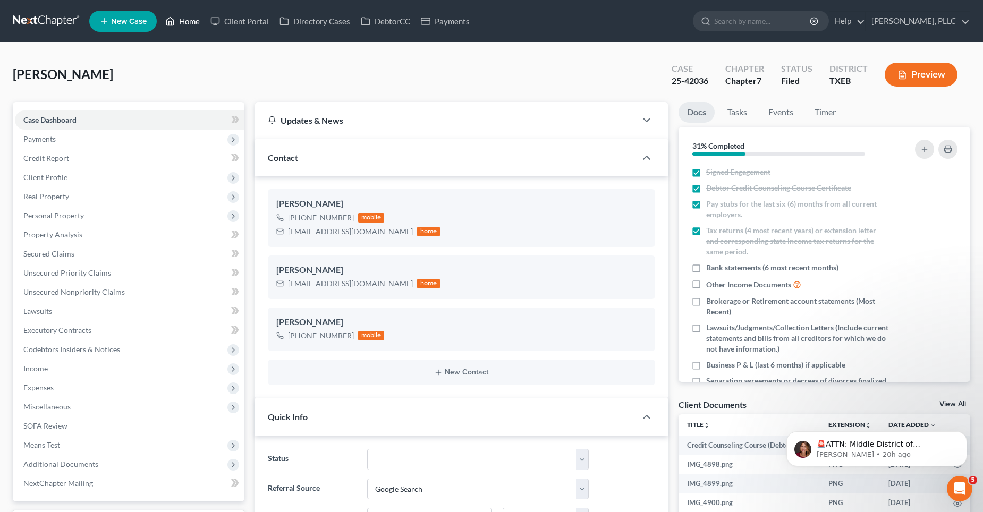
drag, startPoint x: 190, startPoint y: 19, endPoint x: 503, endPoint y: 65, distance: 316.4
click at [190, 19] on link "Home" at bounding box center [182, 21] width 45 height 19
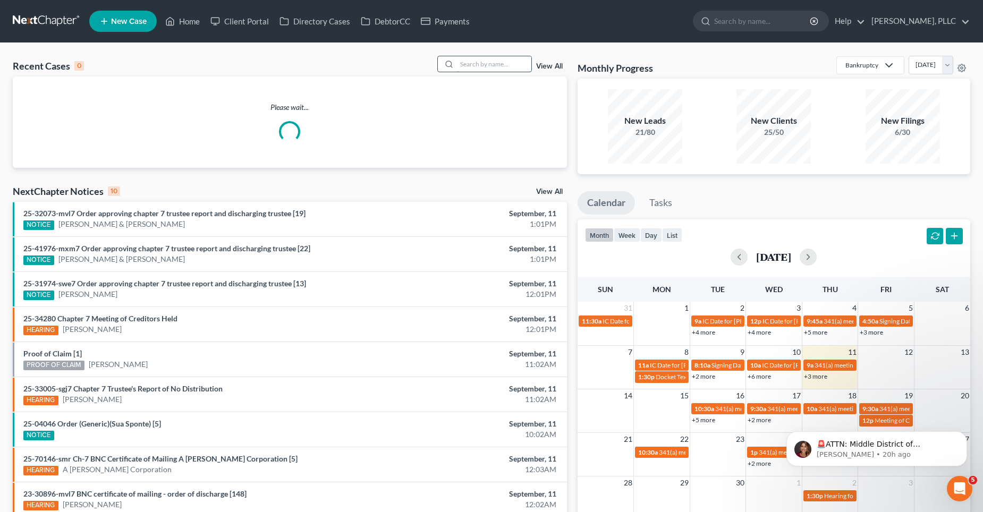
click at [511, 62] on input "search" at bounding box center [494, 63] width 74 height 15
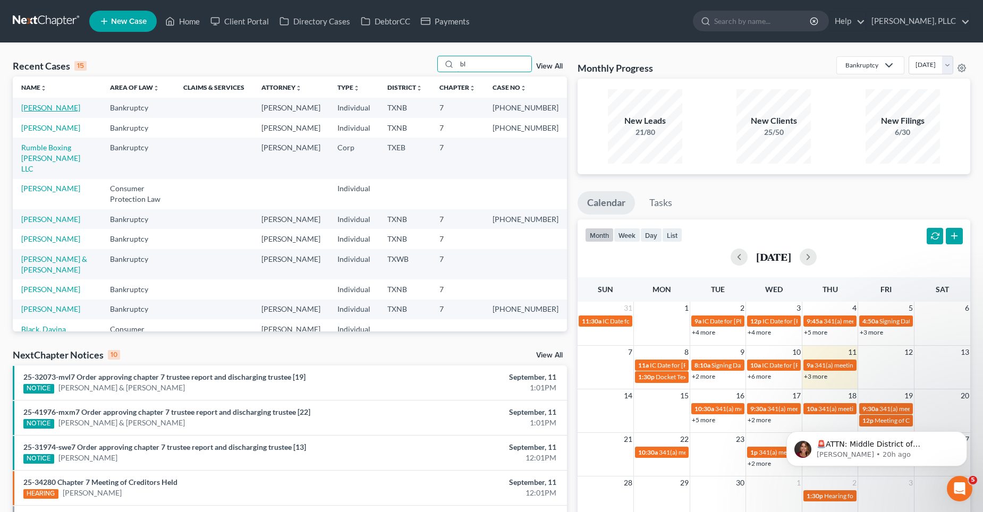
type input "bl"
click at [58, 106] on link "[PERSON_NAME]" at bounding box center [50, 107] width 59 height 9
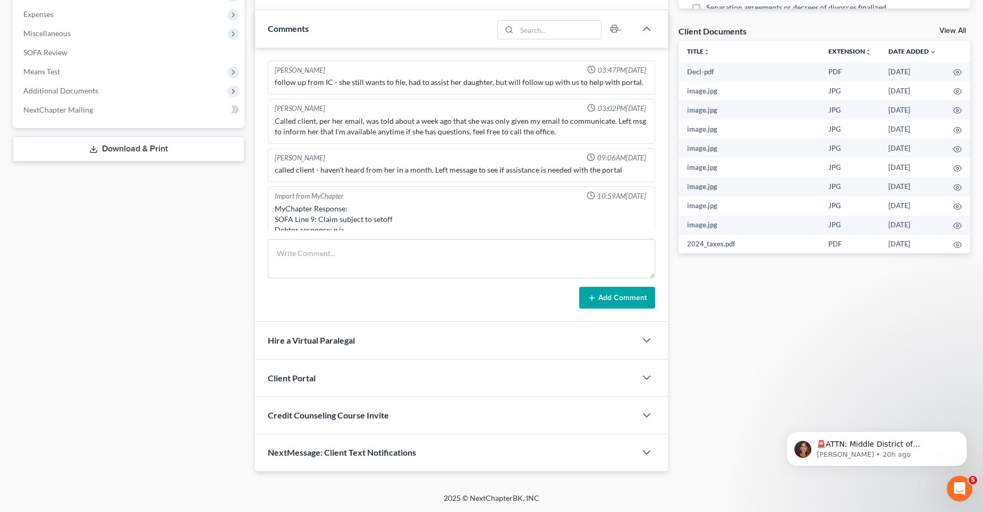
scroll to position [793, 0]
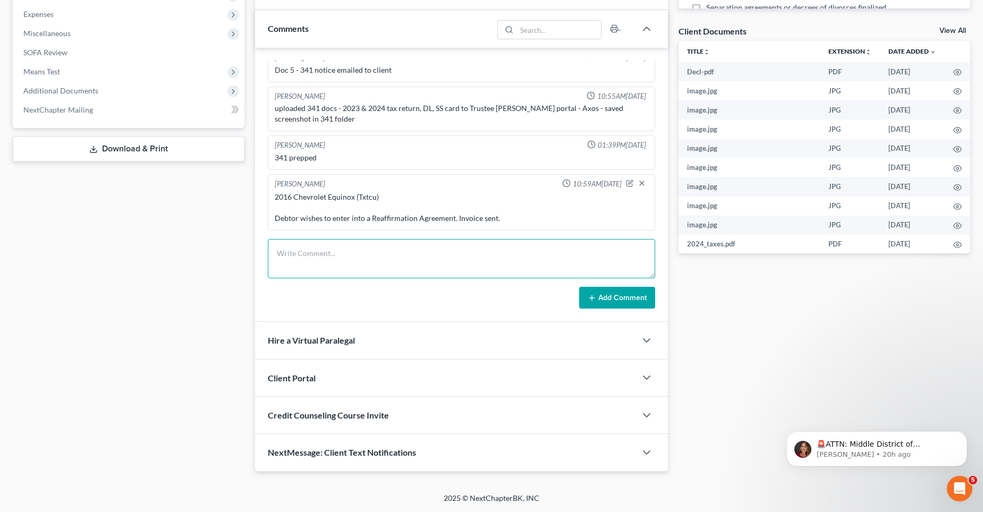
click at [313, 251] on textarea at bounding box center [461, 258] width 387 height 39
paste textarea "Reaffirmation agreement between debtor and [US_STATE] Trust Credit Union filed …"
click at [276, 259] on textarea "Reaffirmation agreement between debtor and [US_STATE] Trust Credit Union filed …" at bounding box center [461, 258] width 387 height 39
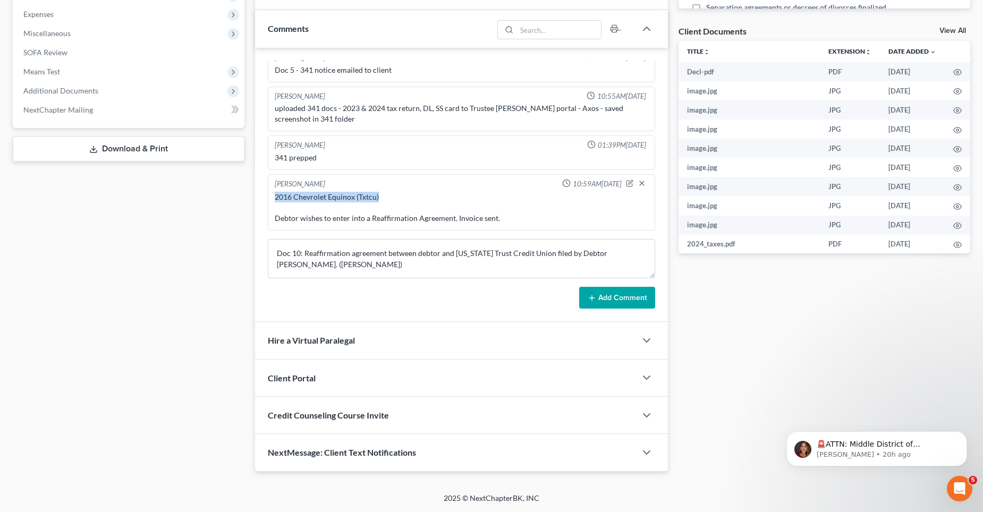
drag, startPoint x: 380, startPoint y: 197, endPoint x: 275, endPoint y: 200, distance: 105.3
click at [275, 200] on div "2016 Chevrolet Equinox (Txtcu) Debtor wishes to enter into a Reaffirmation Agre…" at bounding box center [462, 208] width 374 height 32
copy div "2016 Chevrolet Equinox (Txtcu)"
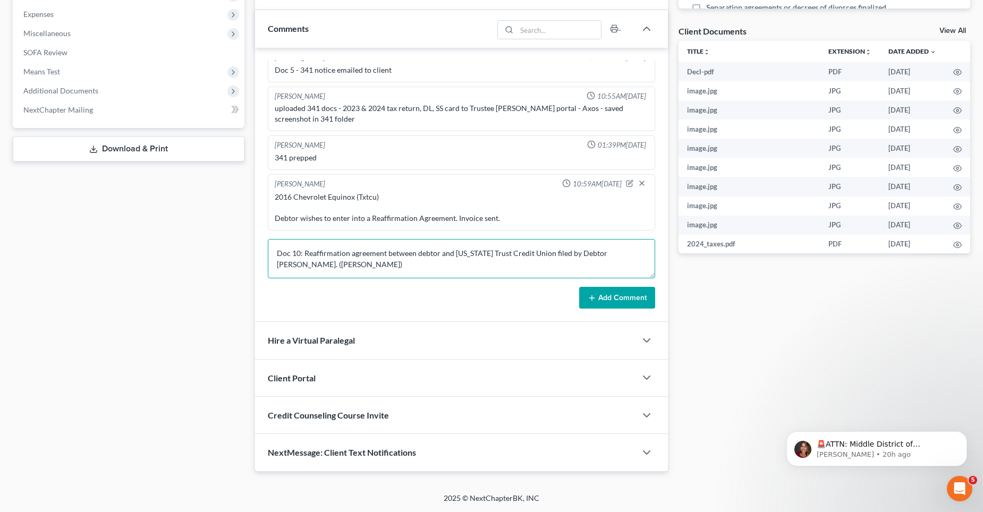
click at [289, 244] on textarea "Doc 10: Reaffirmation agreement between debtor and [US_STATE] Trust Credit Unio…" at bounding box center [461, 258] width 387 height 39
paste textarea "2016 Chevrolet Equinox (Txtcu)"
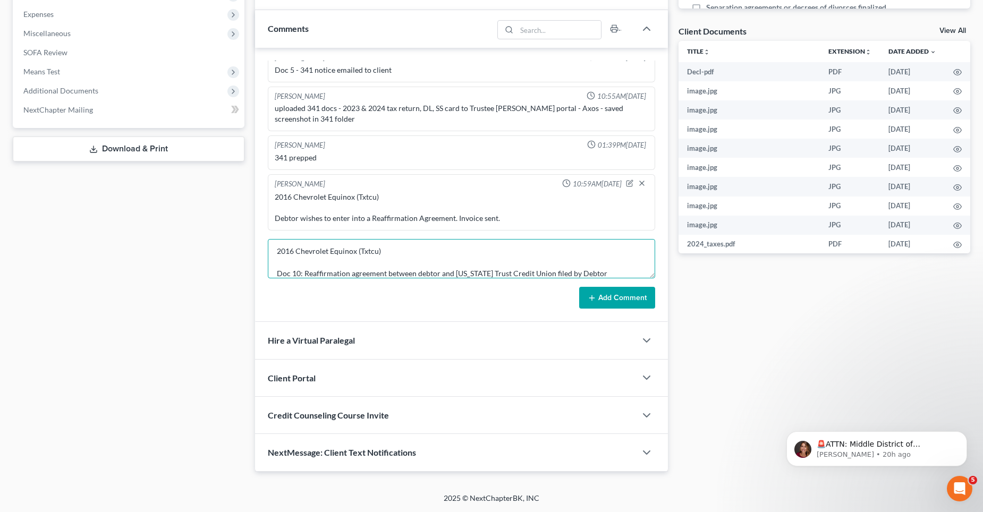
scroll to position [13, 0]
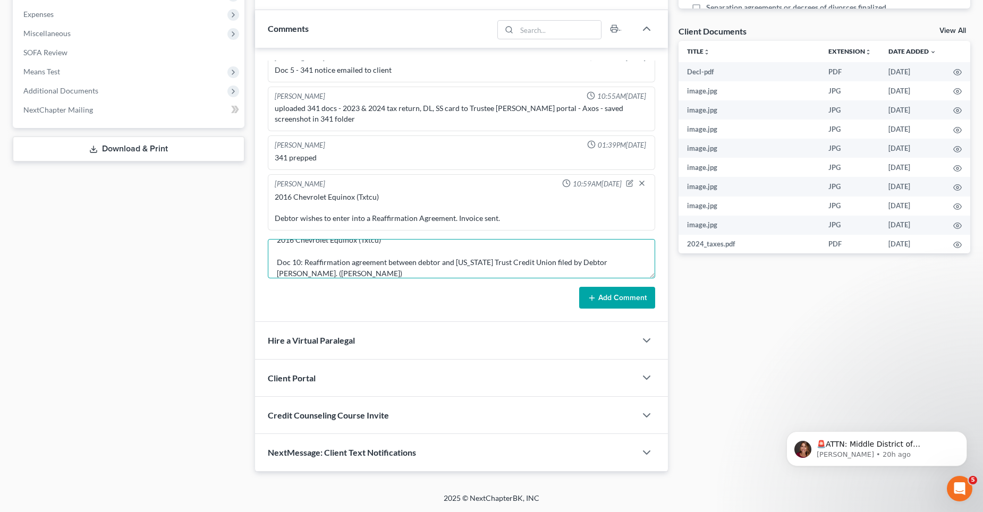
type textarea "2016 Chevrolet Equinox (Txtcu) Doc 10: Reaffirmation agreement between debtor a…"
click at [606, 297] on button "Add Comment" at bounding box center [617, 298] width 76 height 22
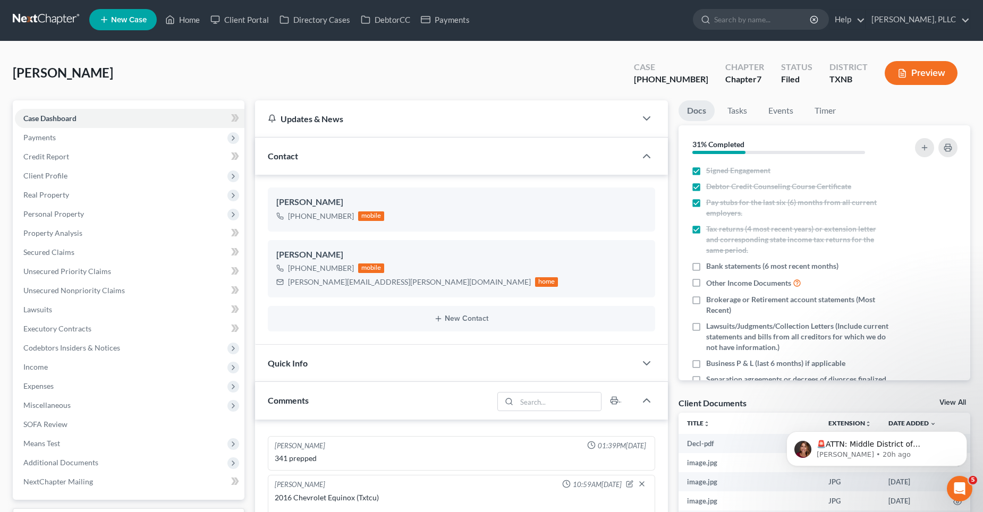
scroll to position [0, 0]
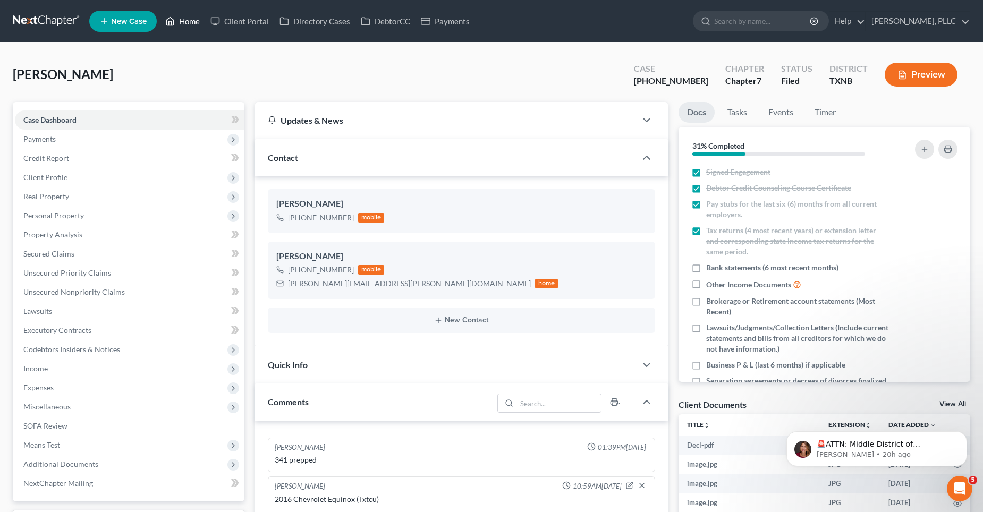
click at [188, 20] on link "Home" at bounding box center [182, 21] width 45 height 19
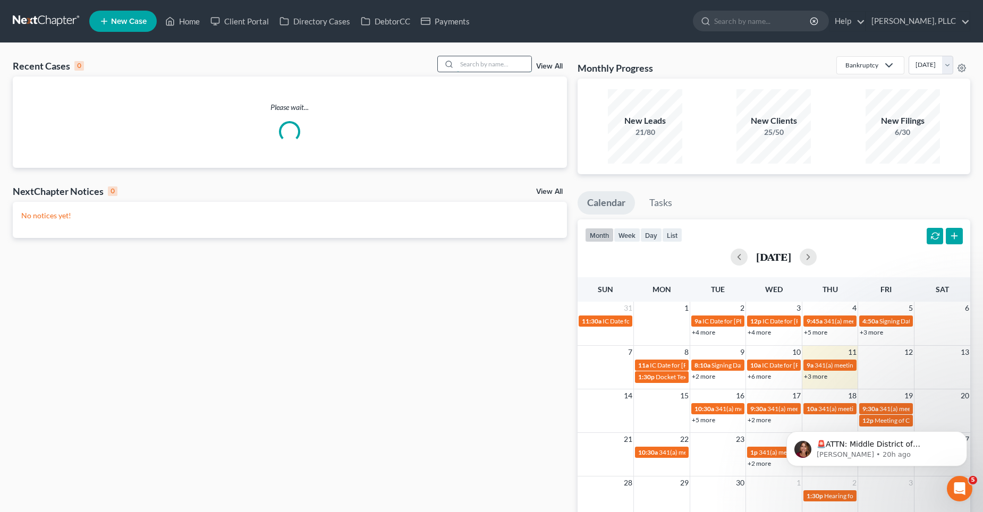
click at [487, 67] on input "search" at bounding box center [494, 63] width 74 height 15
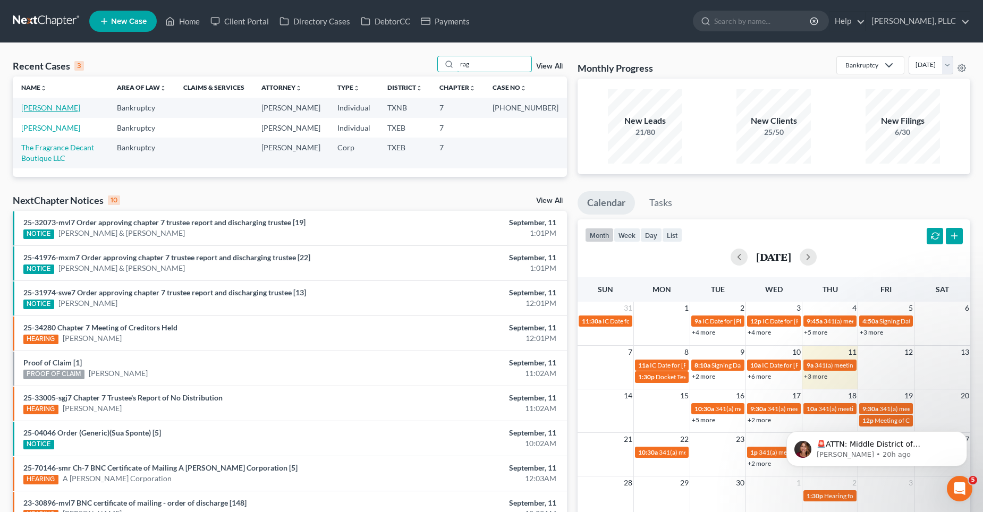
type input "rag"
click at [63, 109] on link "[PERSON_NAME]" at bounding box center [50, 107] width 59 height 9
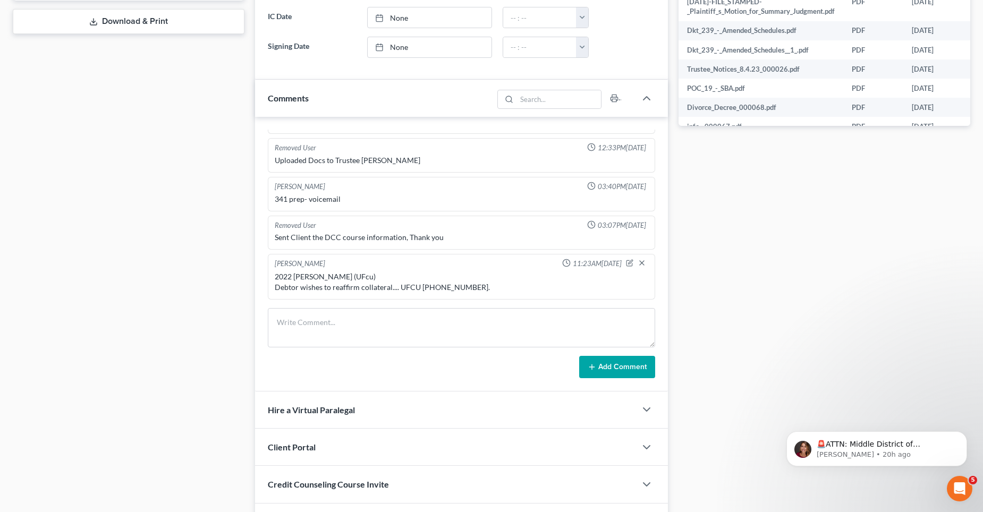
scroll to position [531, 0]
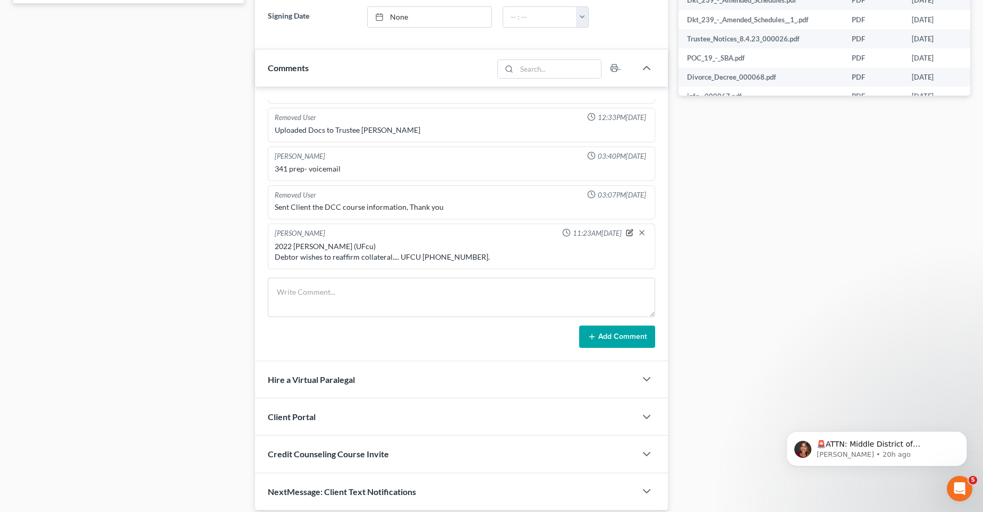
drag, startPoint x: 621, startPoint y: 231, endPoint x: 446, endPoint y: 259, distance: 177.6
click at [626, 230] on icon "button" at bounding box center [629, 232] width 7 height 7
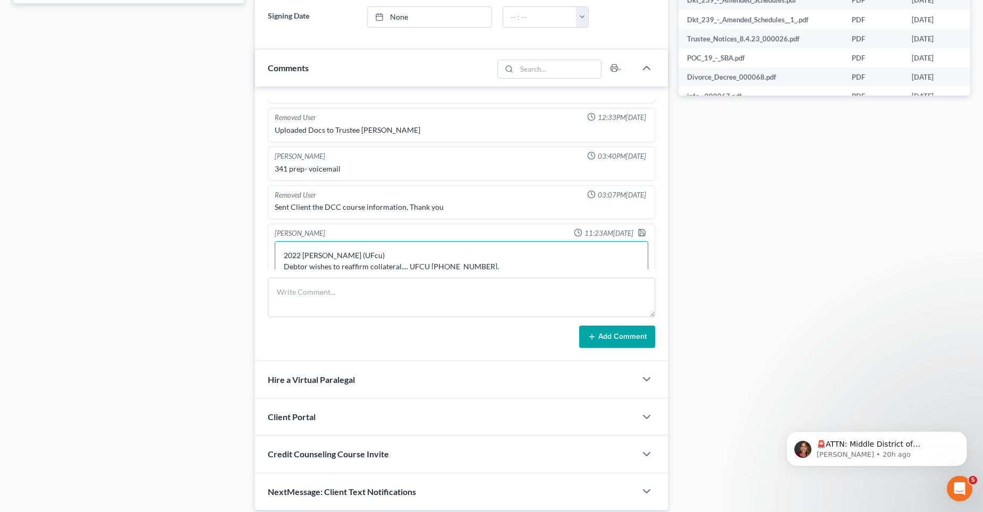
click at [430, 261] on textarea "2022 [PERSON_NAME] (UFcu) Debtor wishes to reaffirm collateral.... UFCU [PHONE_…" at bounding box center [462, 260] width 374 height 39
click at [428, 265] on textarea "2022 [PERSON_NAME] (UFcu) Debtor wishes to reaffirm collateral.... UFCU [PHONE_…" at bounding box center [462, 260] width 374 height 39
click at [411, 253] on textarea "2022 [PERSON_NAME] (UFcu) Debtor wishes to reaffirm collateral.... UFCU P:[PHON…" at bounding box center [462, 258] width 374 height 39
type textarea "2022 [PERSON_NAME] (UFcu) Debtor wishes to reaffirm collateral.... UFCU P:[PHON…"
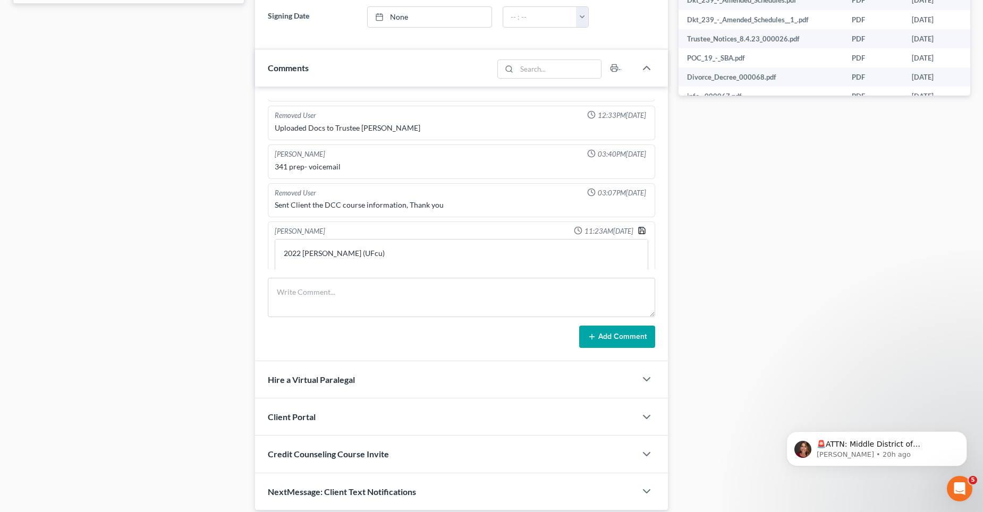
click at [640, 228] on polyline "button" at bounding box center [641, 228] width 3 height 2
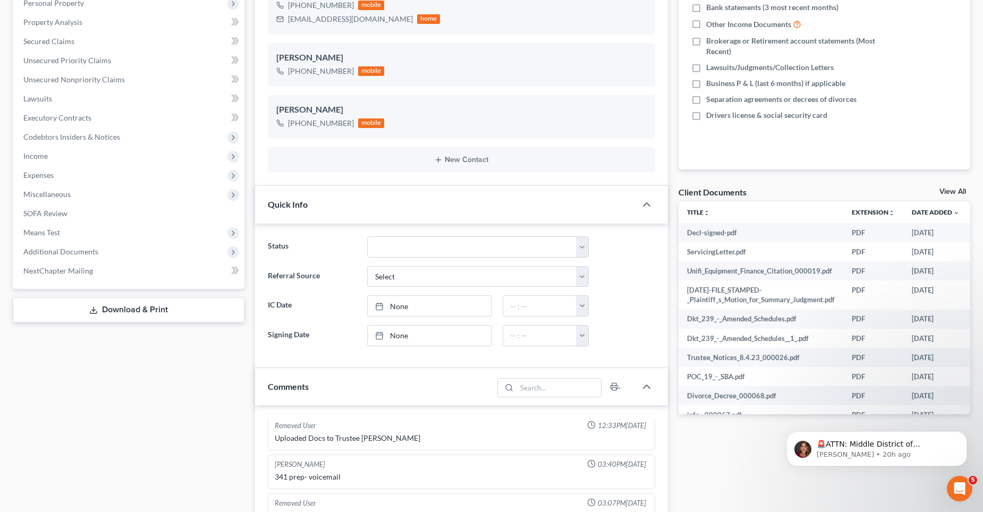
scroll to position [0, 0]
